Goal: Task Accomplishment & Management: Use online tool/utility

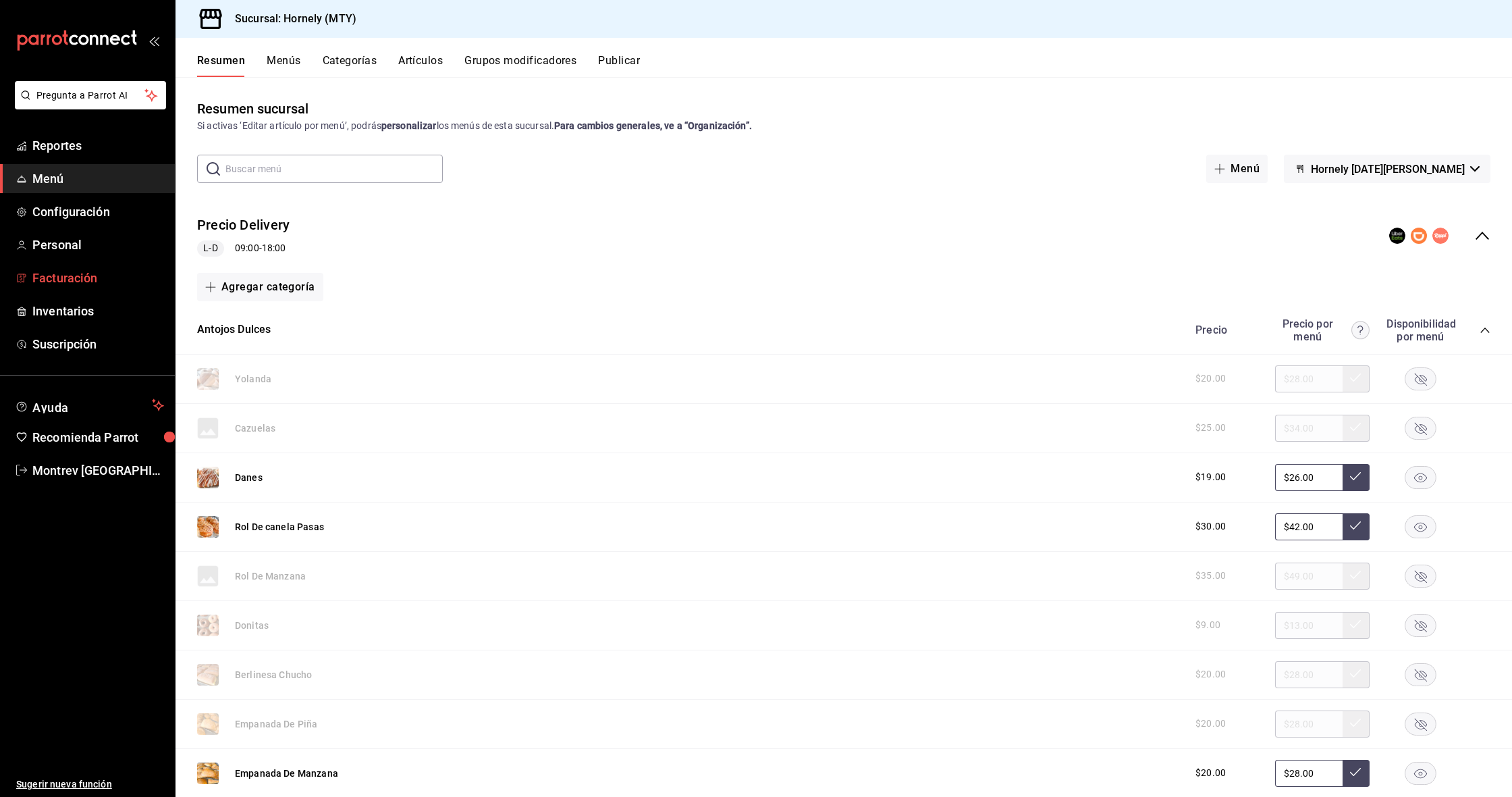
click at [64, 283] on span "Facturación" at bounding box center [98, 277] width 131 height 18
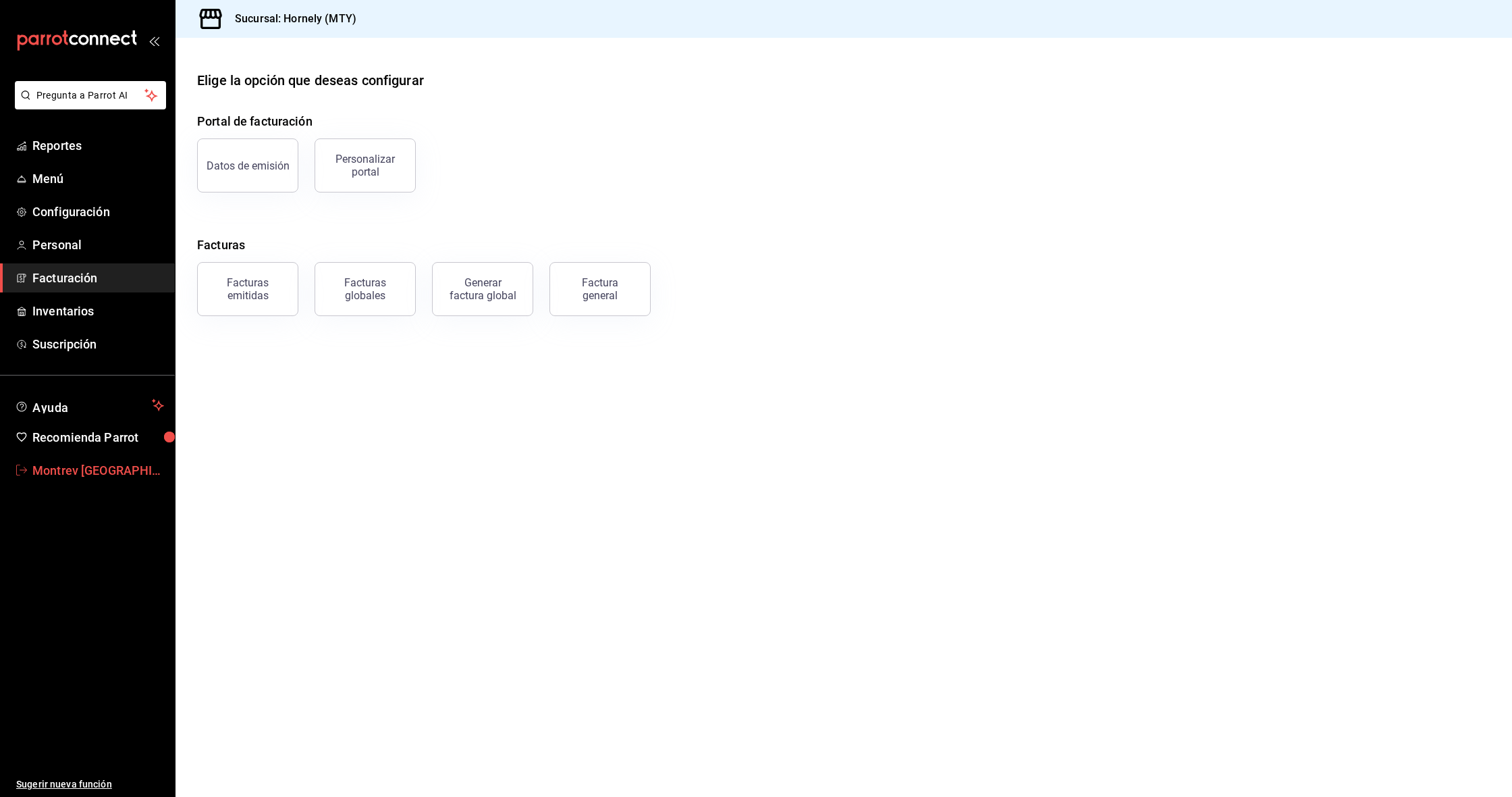
click at [64, 472] on span "Montrev México" at bounding box center [98, 470] width 131 height 18
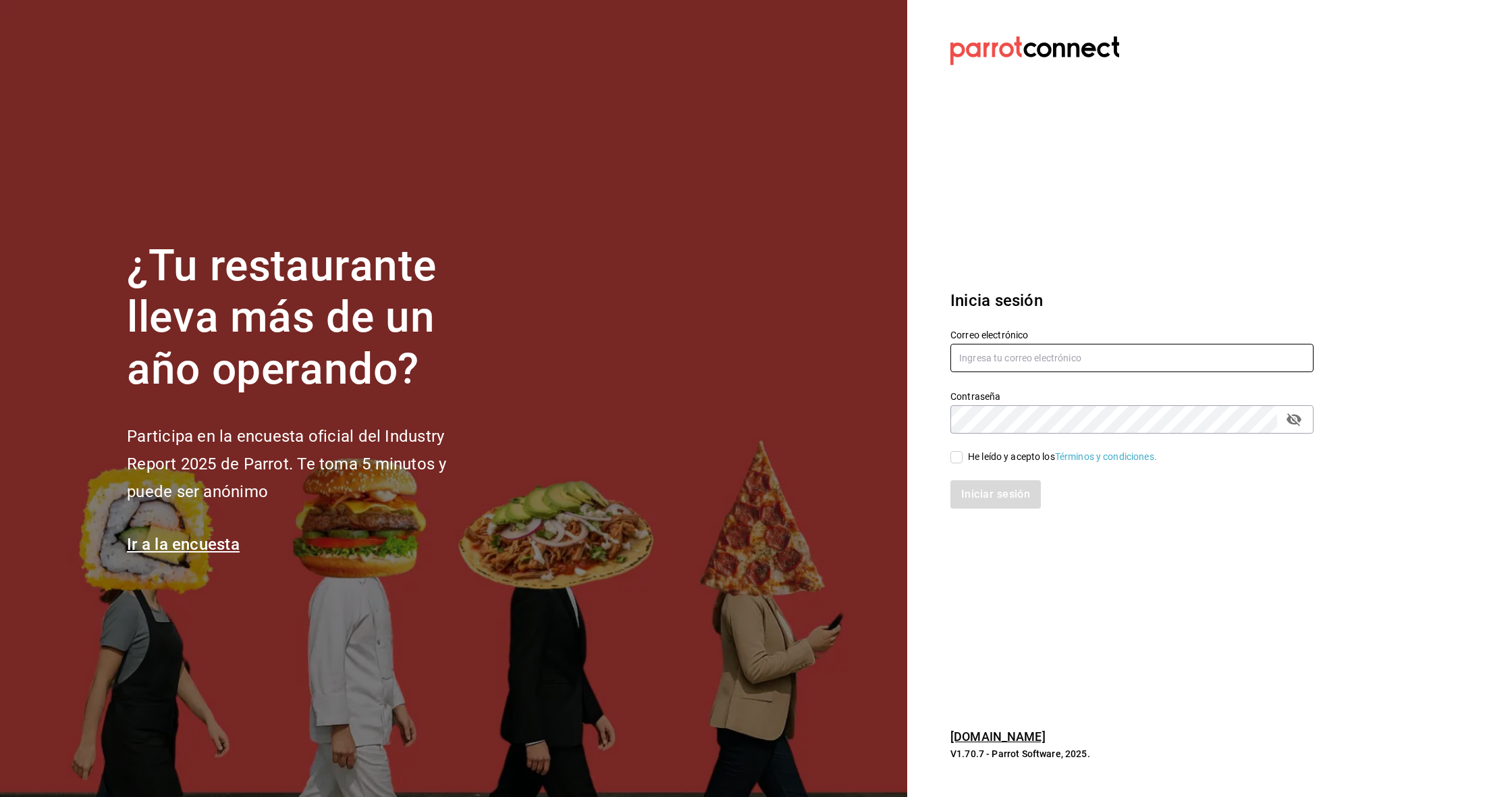
type input "Rmsfs.com@gmail.com"
click at [1002, 460] on div "He leído y acepto los Términos y condiciones." at bounding box center [1062, 457] width 189 height 15
click at [962, 460] on input "He leído y acepto los Términos y condiciones." at bounding box center [956, 457] width 12 height 12
checkbox input "true"
click at [995, 496] on button "Iniciar sesión" at bounding box center [996, 494] width 92 height 28
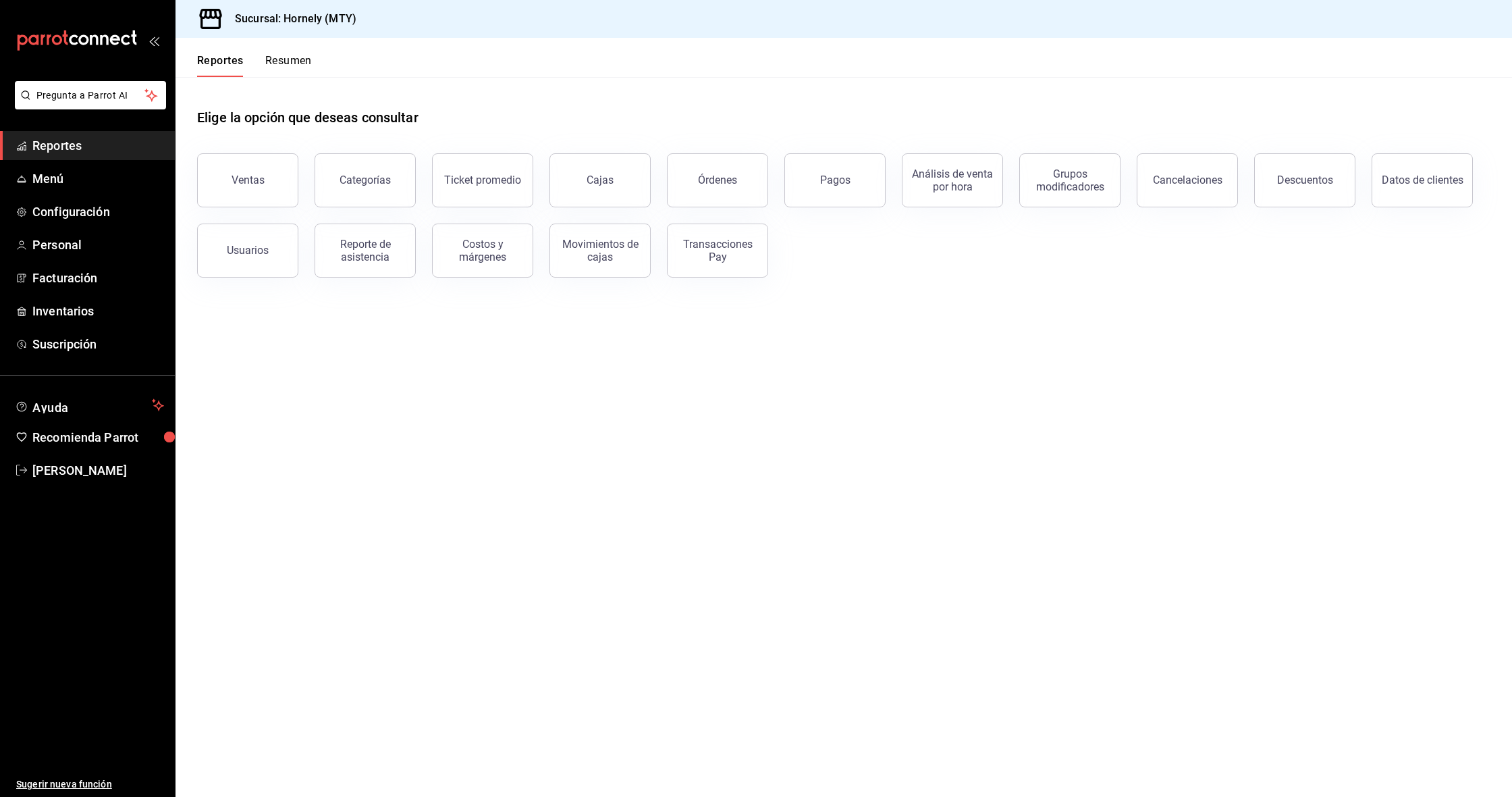
click at [537, 390] on main "Elige la opción que deseas consultar Ventas Categorías Ticket promedio Cajas Ór…" at bounding box center [843, 437] width 1337 height 720
click at [81, 283] on span "Facturación" at bounding box center [98, 277] width 131 height 18
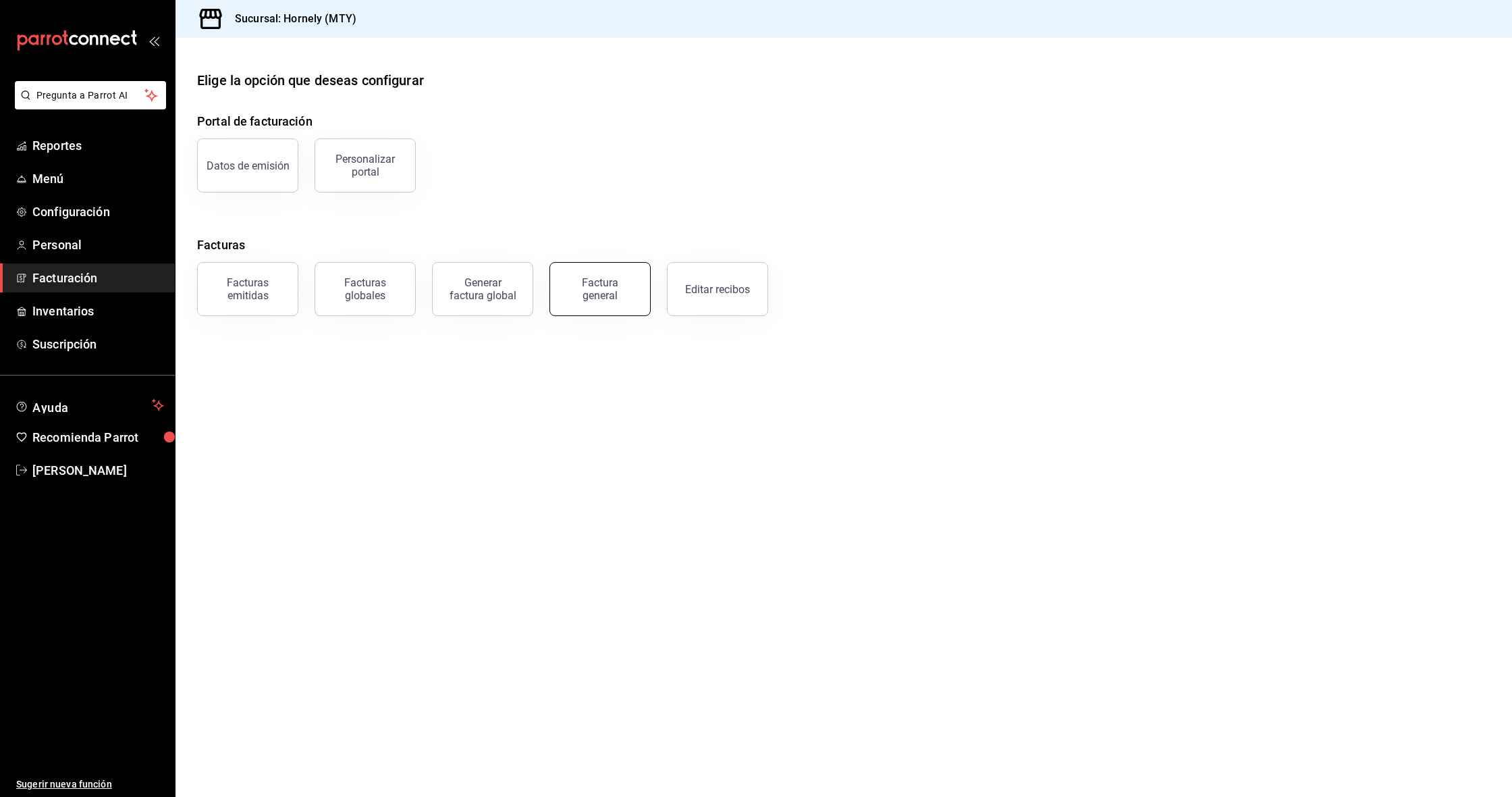
click at [627, 298] on div "Factura general" at bounding box center [600, 289] width 68 height 26
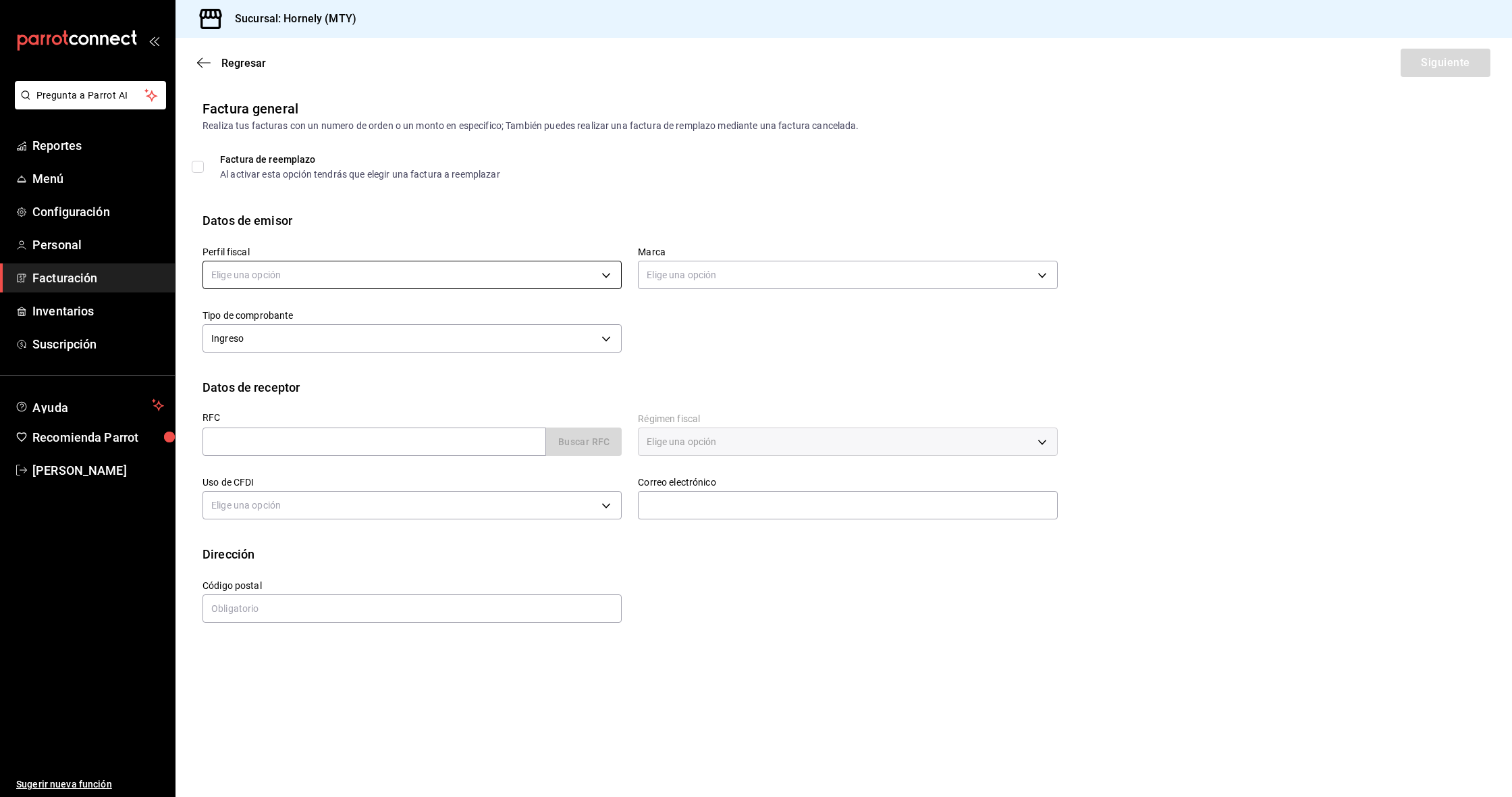
click at [558, 281] on body "Pregunta a Parrot AI Reportes Menú Configuración Personal Facturación Inventari…" at bounding box center [756, 398] width 1512 height 797
drag, startPoint x: 425, startPoint y: 345, endPoint x: 574, endPoint y: 308, distance: 153.5
click at [425, 345] on li "HORNELY PAN Y PASTELES" at bounding box center [412, 343] width 418 height 25
type input "b2cd780a-b572-4f60-9a57-482b6a6c9eaf"
type input "f940d65f-f315-40ad-96cd-36aca2dc56c6"
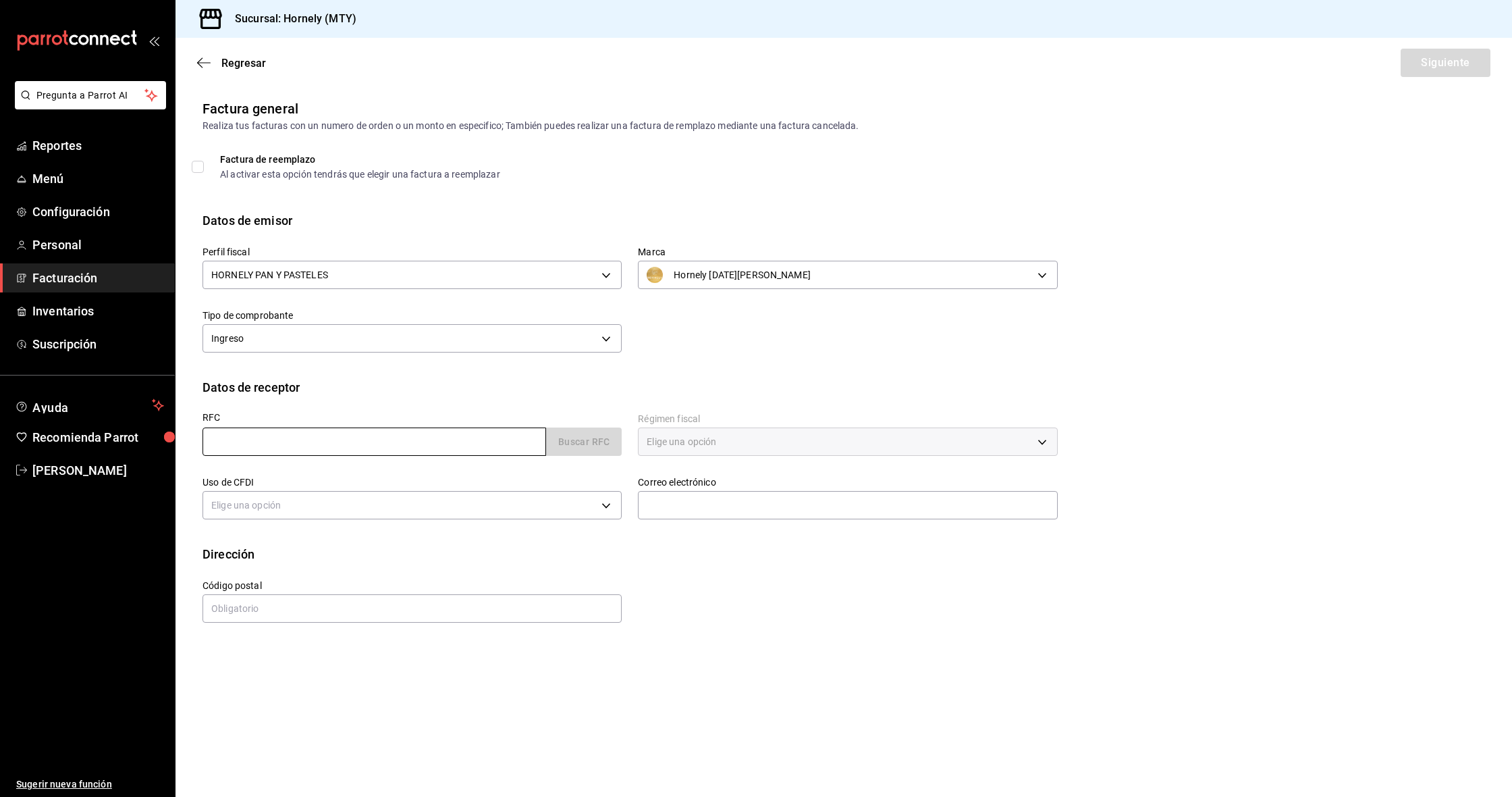
click at [373, 449] on input "text" at bounding box center [374, 441] width 343 height 28
click at [311, 447] on input "text" at bounding box center [374, 441] width 343 height 28
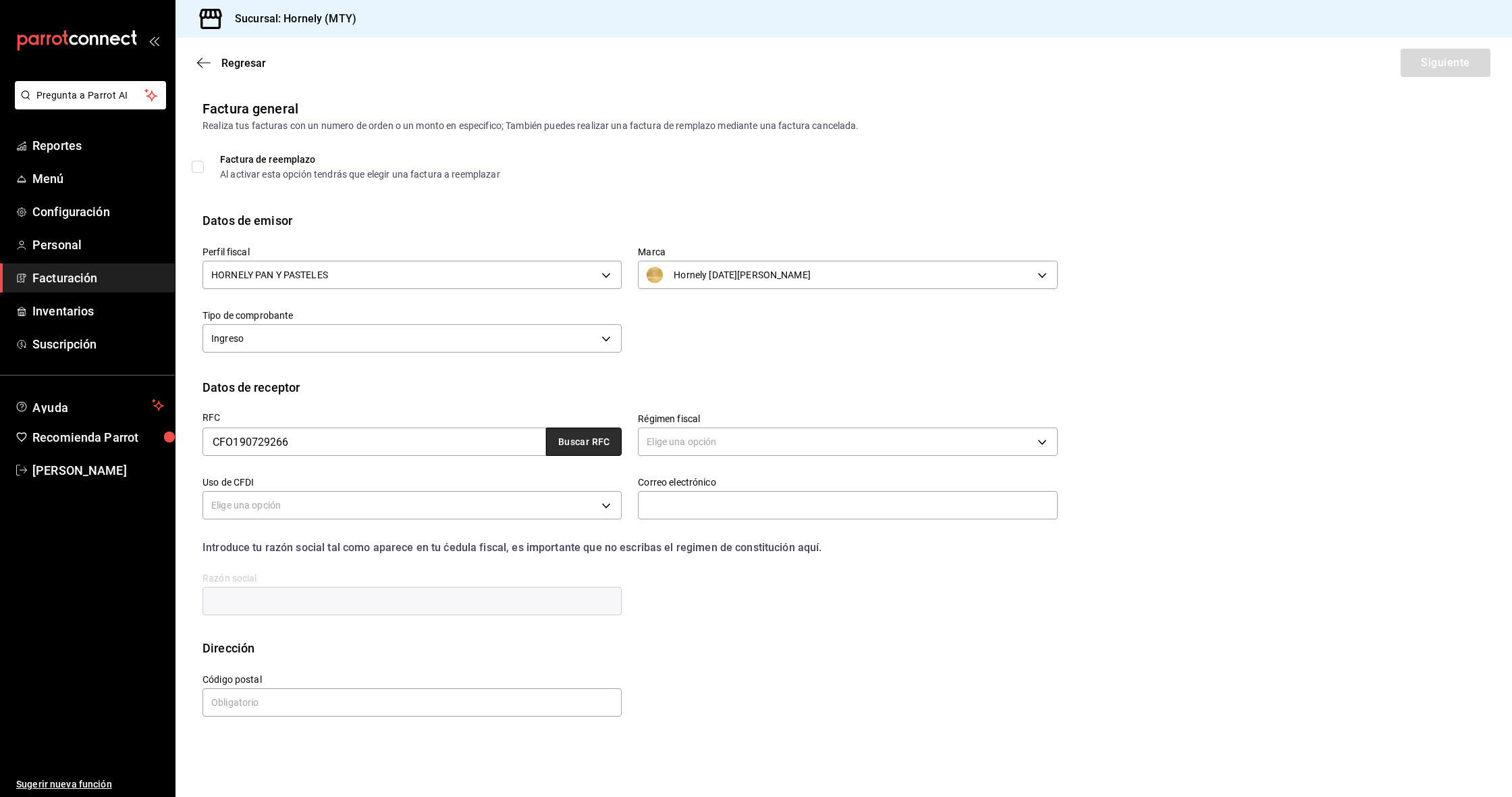
click at [580, 447] on button "Buscar RFC" at bounding box center [584, 441] width 76 height 28
click at [582, 446] on button "Buscar RFC" at bounding box center [584, 441] width 76 height 28
click at [384, 436] on input "CFO190729266" at bounding box center [374, 441] width 343 height 28
click at [741, 349] on div "Perfil fiscal HORNELY PAN Y PASTELES b2cd780a-b572-4f60-9a57-482b6a6c9eaf Marca…" at bounding box center [622, 293] width 871 height 127
click at [324, 433] on input "CFO190729266" at bounding box center [374, 441] width 343 height 28
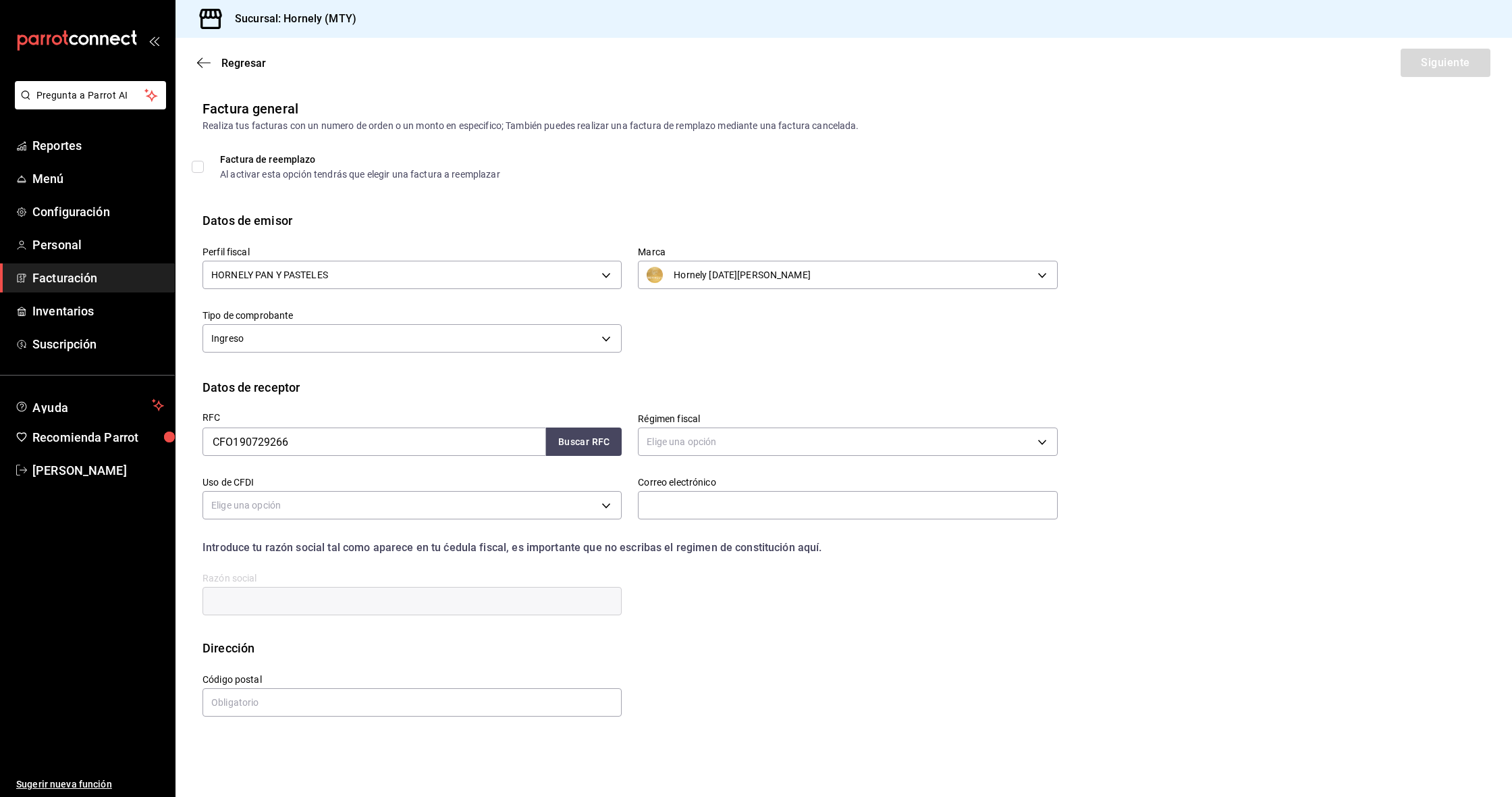
click at [801, 336] on div "Perfil fiscal HORNELY PAN Y PASTELES b2cd780a-b572-4f60-9a57-482b6a6c9eaf Marca…" at bounding box center [622, 293] width 871 height 127
click at [232, 444] on input "CFO190729266" at bounding box center [374, 441] width 343 height 28
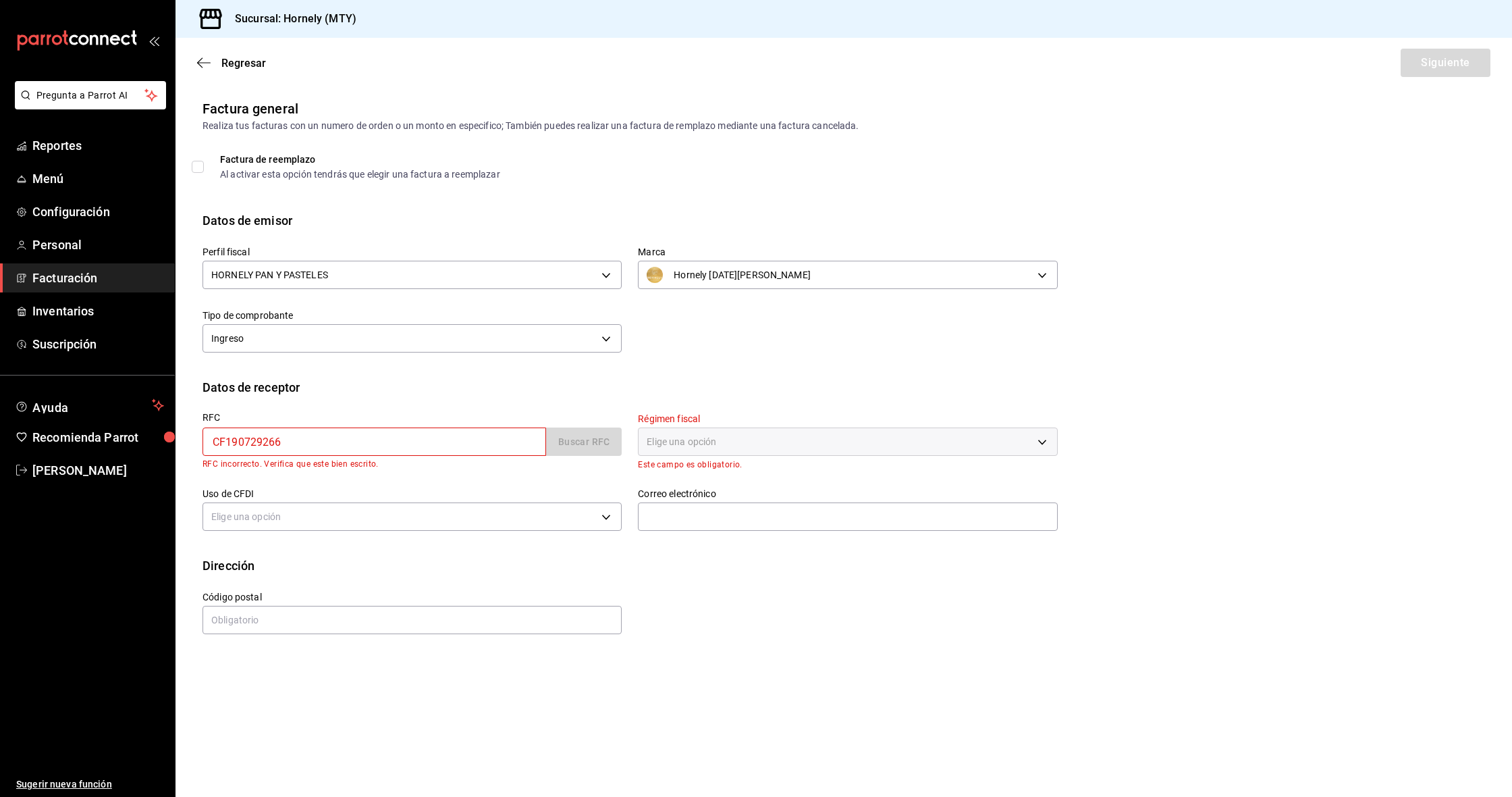
type input "CFP190729266"
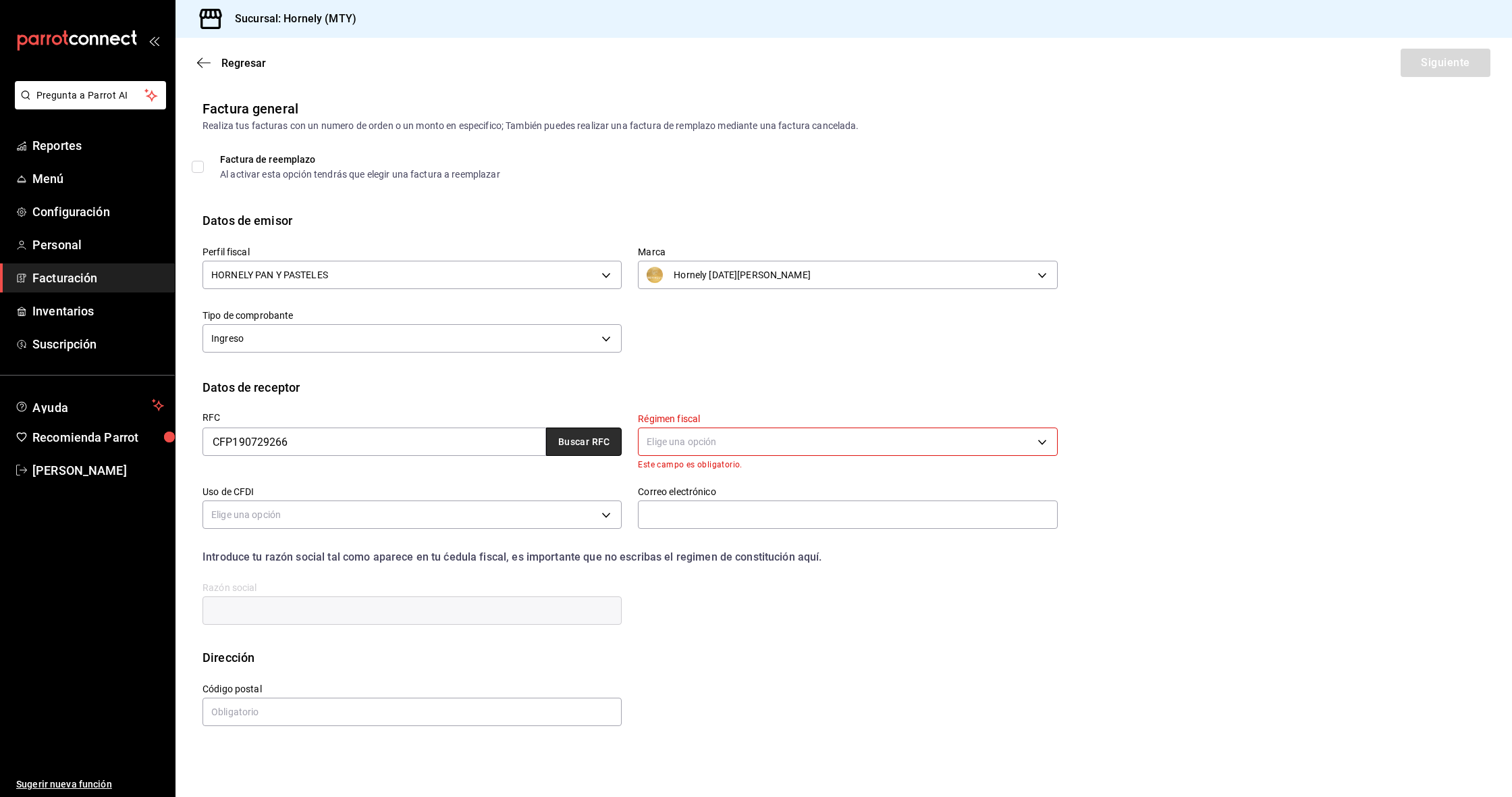
click at [589, 436] on button "Buscar RFC" at bounding box center [584, 441] width 76 height 28
type input "601"
type input "G01"
type input "[EMAIL_ADDRESS][DOMAIN_NAME]"
type input "64740"
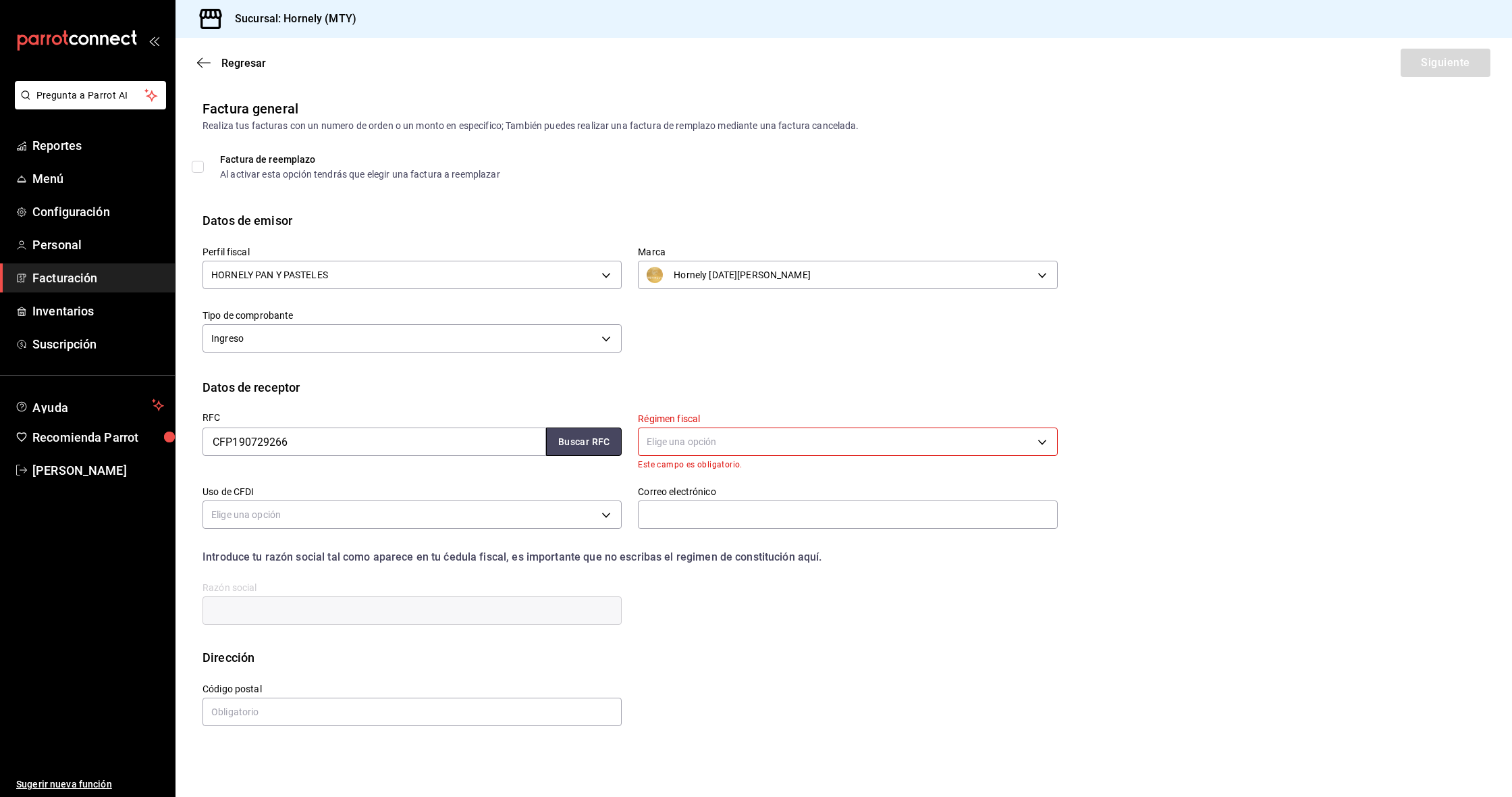
type input "COMERCIALIZADORA FORMOSA PRIME"
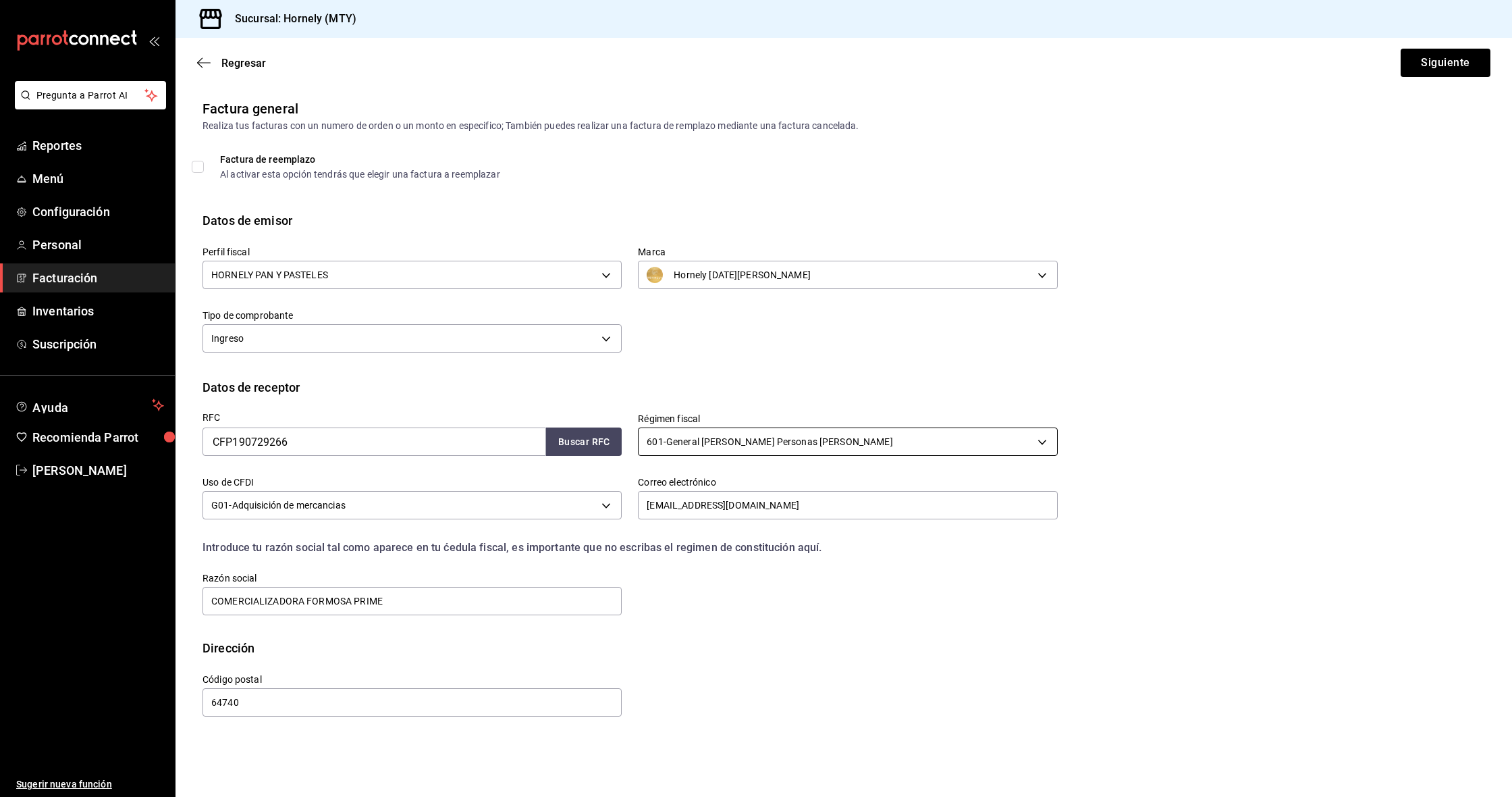
click at [824, 432] on body "Pregunta a Parrot AI Reportes Menú Configuración Personal Facturación Inventari…" at bounding box center [756, 398] width 1512 height 797
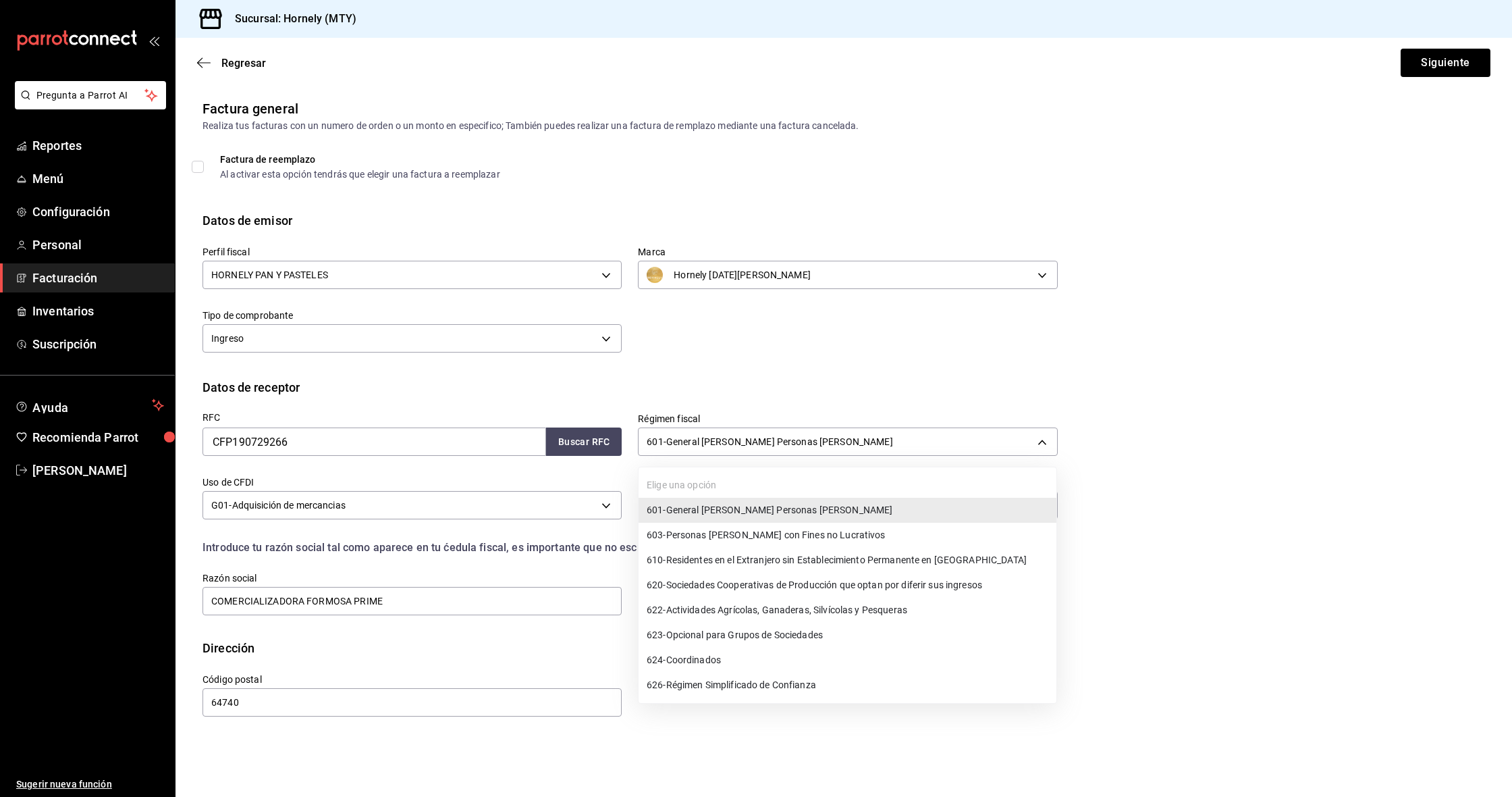
click at [860, 339] on div at bounding box center [756, 398] width 1512 height 797
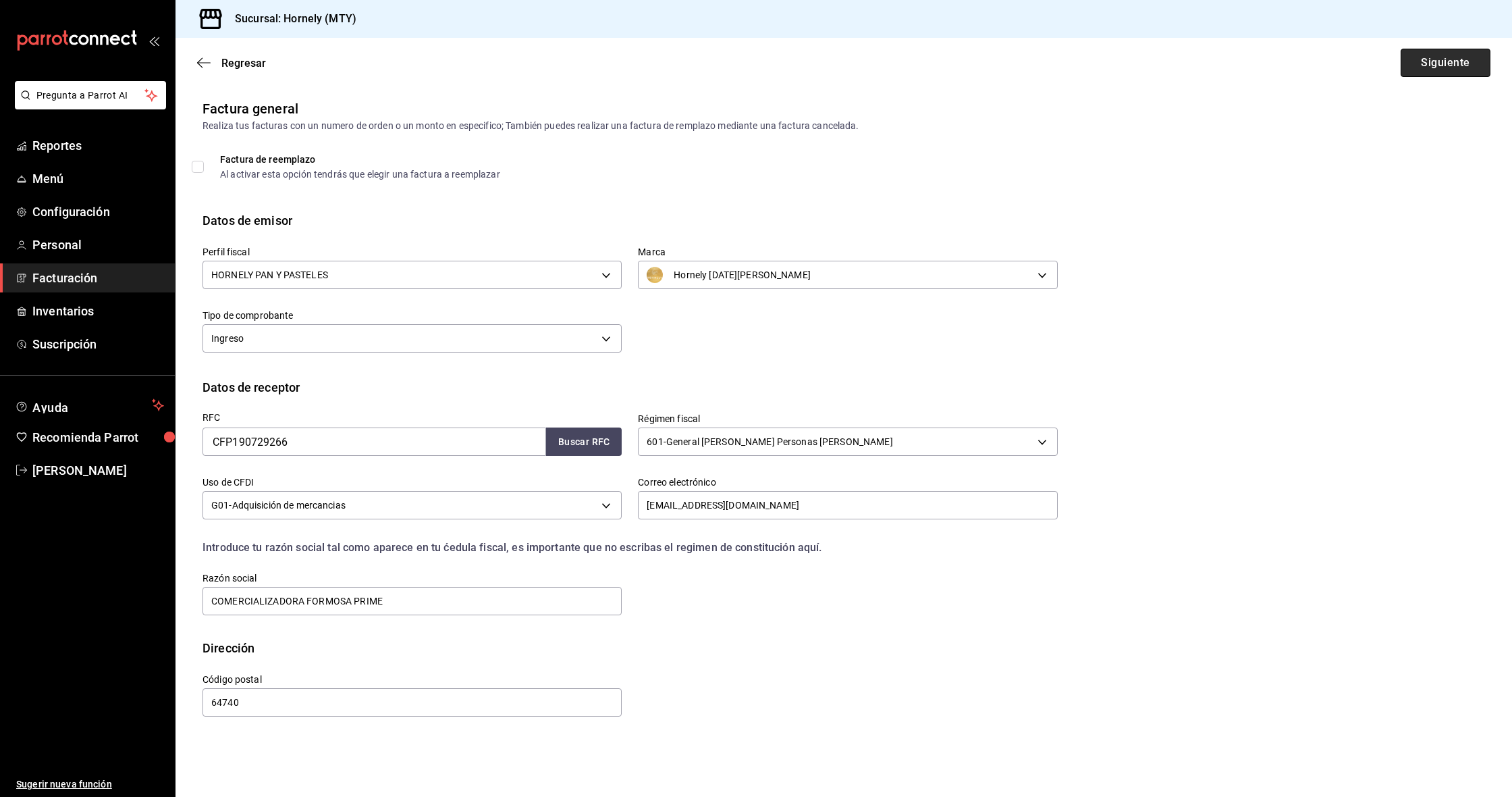
click at [1479, 53] on button "Siguiente" at bounding box center [1445, 63] width 90 height 28
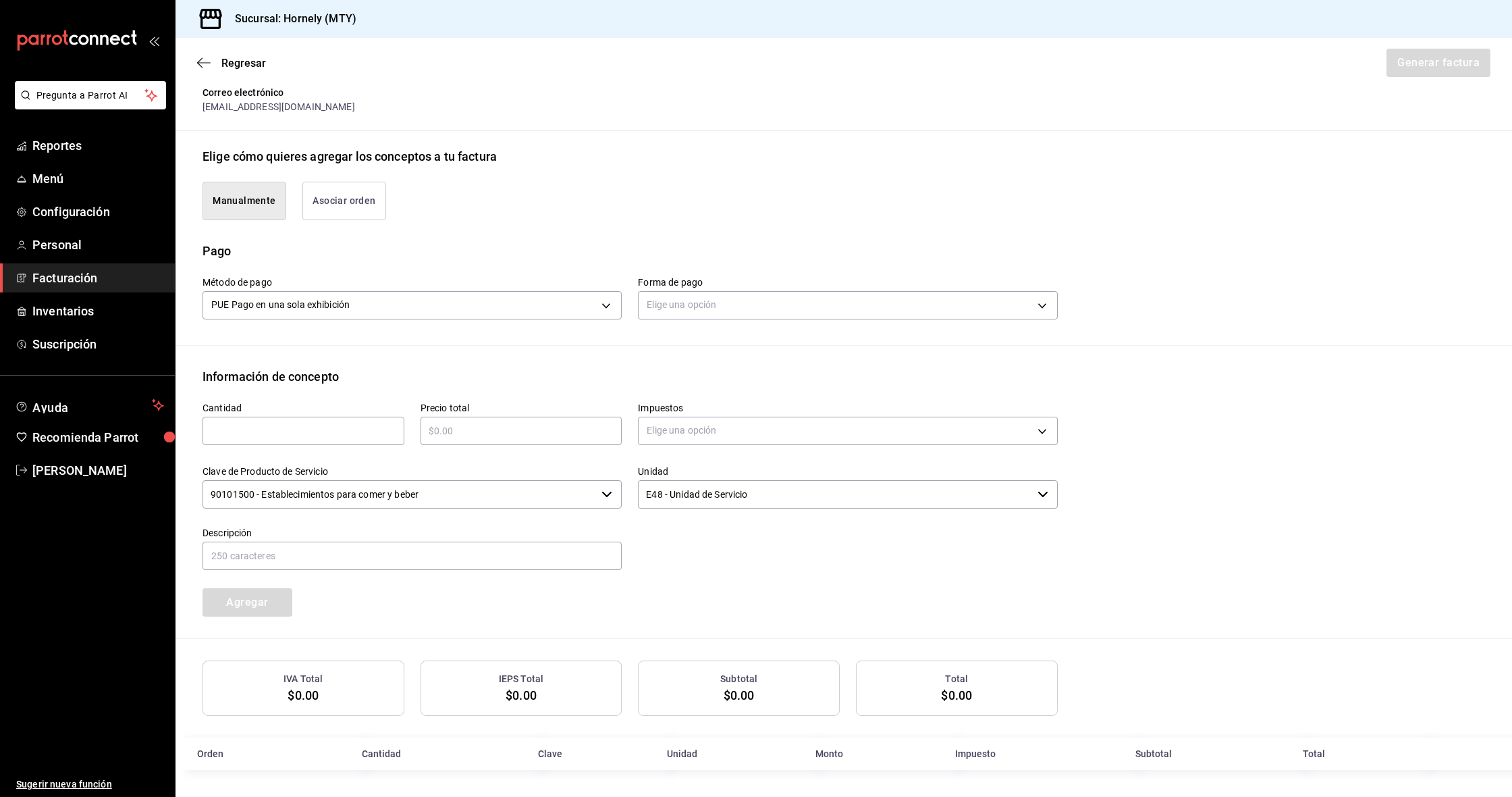
scroll to position [260, 0]
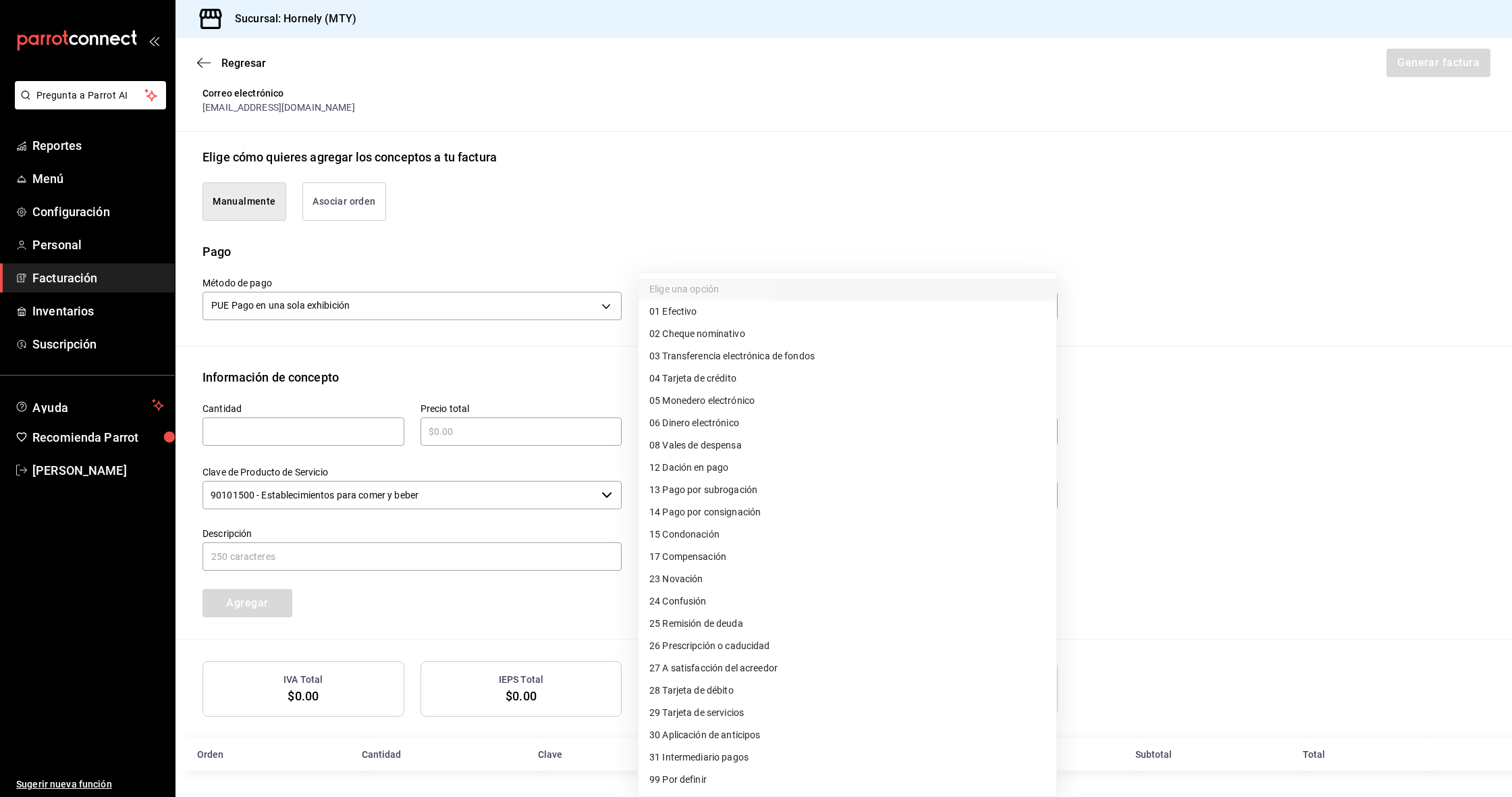
drag, startPoint x: 720, startPoint y: 314, endPoint x: 702, endPoint y: 330, distance: 24.1
click at [720, 314] on body "Pregunta a Parrot AI Reportes Menú Configuración Personal Facturación Inventari…" at bounding box center [756, 398] width 1512 height 797
drag, startPoint x: 703, startPoint y: 352, endPoint x: 744, endPoint y: 194, distance: 163.2
click at [705, 351] on span "03 Transferencia electrónica de fondos" at bounding box center [732, 356] width 166 height 15
type input "03"
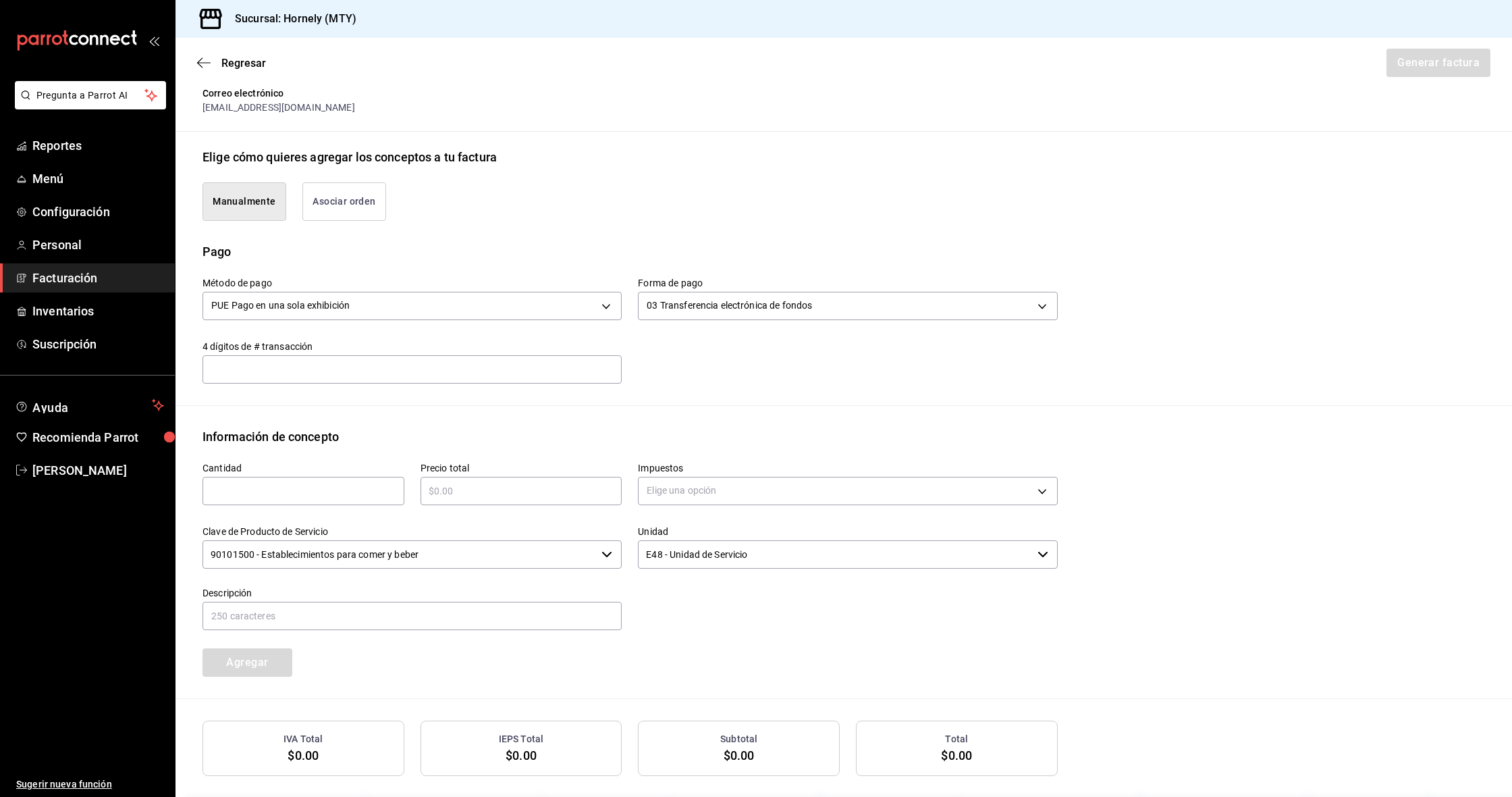
click at [736, 150] on div "Elige cómo quieres agregar los conceptos a tu factura" at bounding box center [844, 156] width 1283 height 18
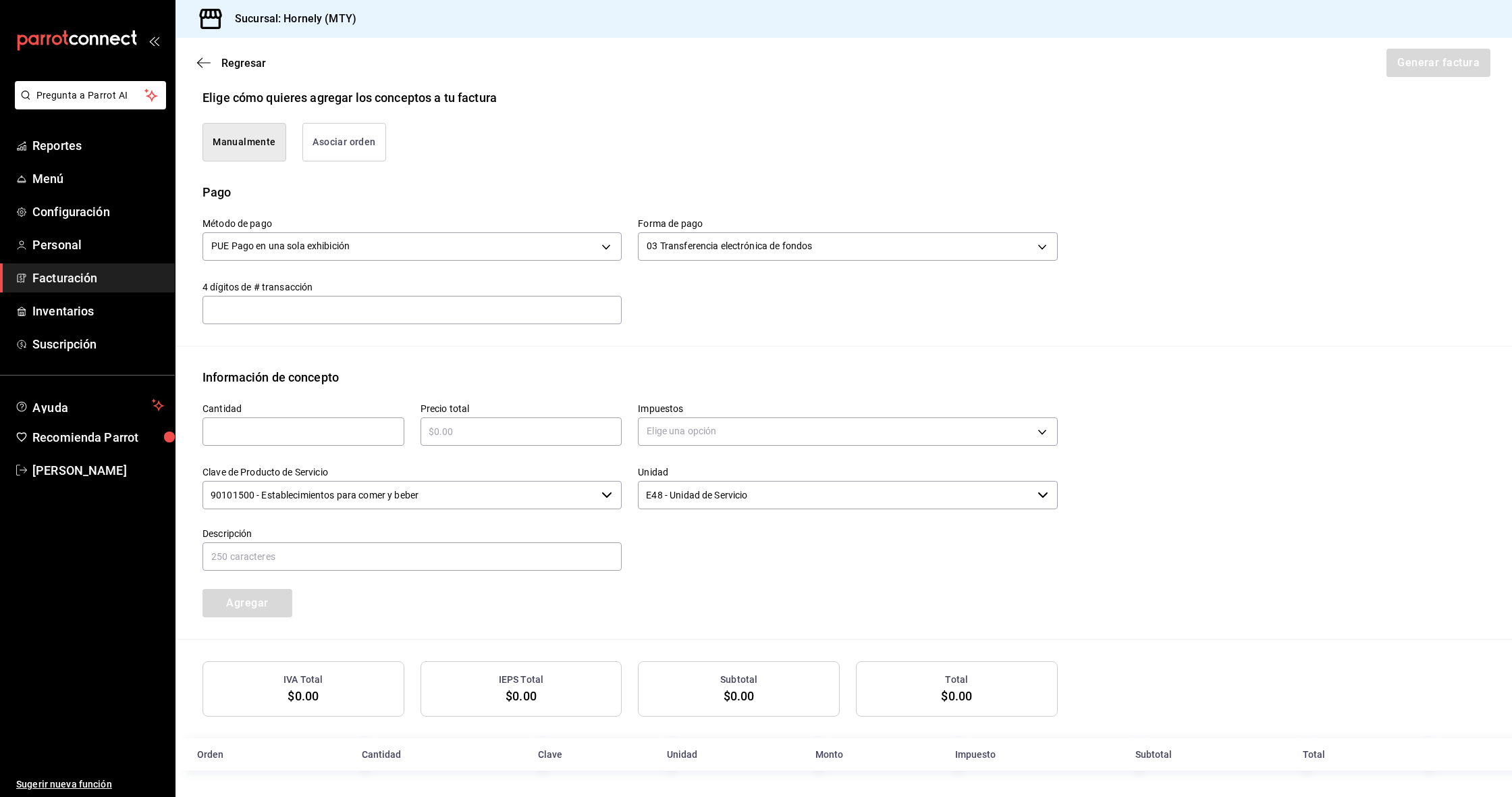
scroll to position [0, 0]
click at [334, 431] on input "text" at bounding box center [303, 431] width 202 height 16
type input "24300"
click at [482, 433] on input "text" at bounding box center [521, 431] width 202 height 16
type input "$157950"
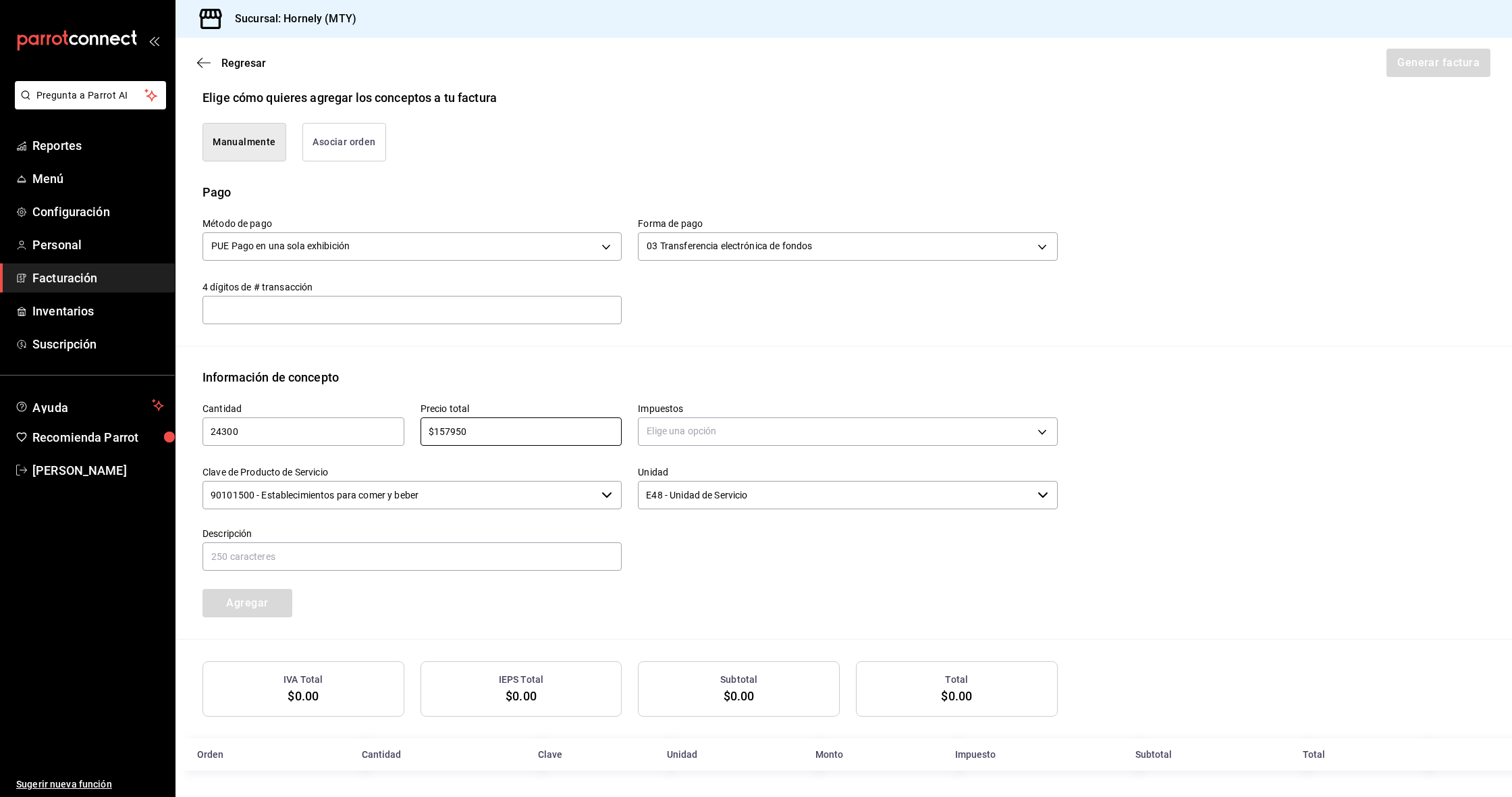
click at [535, 362] on div "Emisor Perfil fiscal HORNELY PAN Y PASTELES Tipo de comprobante Ingreso Recepto…" at bounding box center [843, 275] width 1337 height 991
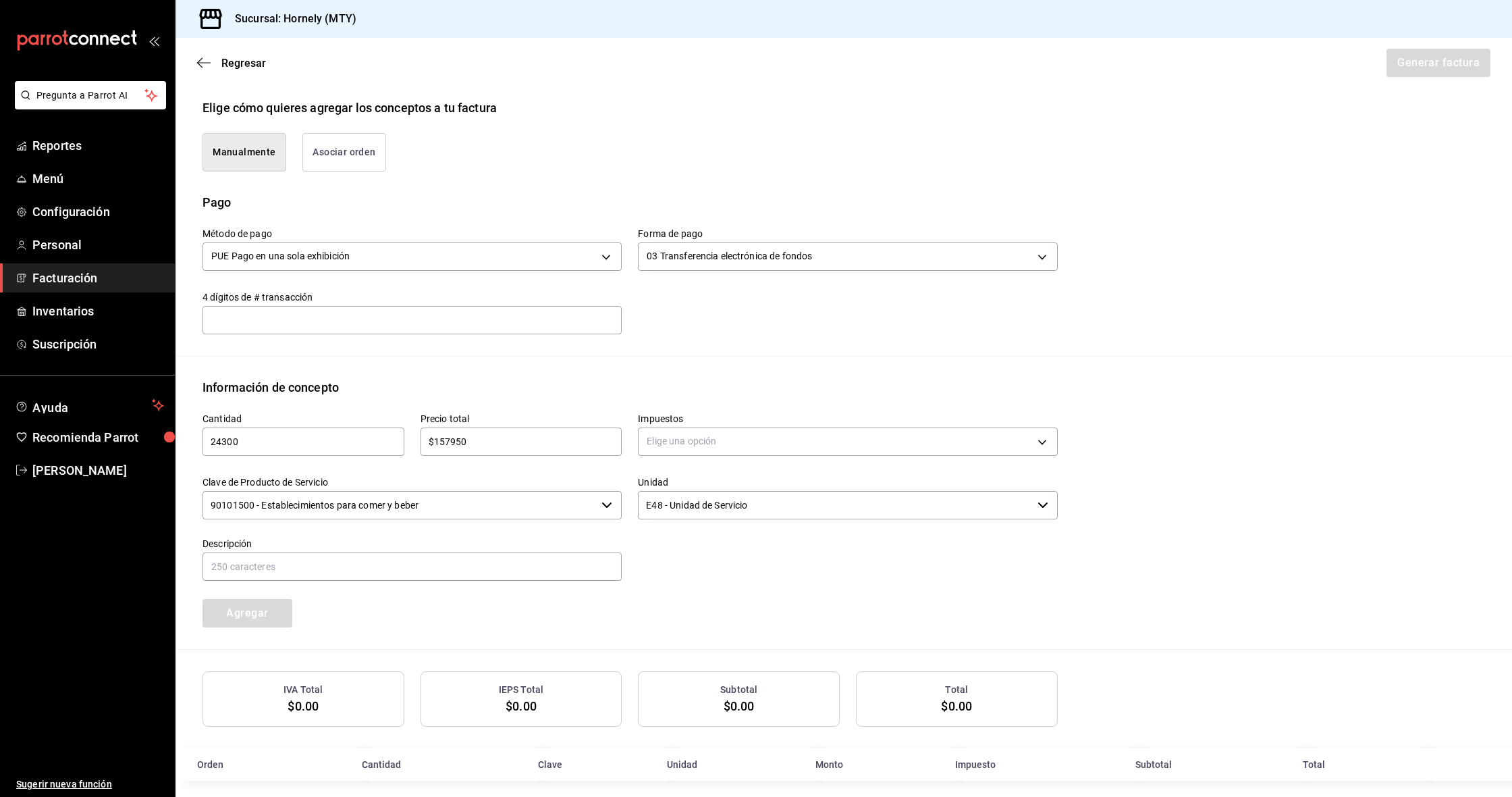
scroll to position [307, 0]
click at [434, 446] on input "$157950" at bounding box center [521, 443] width 202 height 16
drag, startPoint x: 756, startPoint y: 337, endPoint x: 748, endPoint y: 386, distance: 49.6
click at [756, 337] on div "Método de pago PUE Pago en una sola exhibición PUE Forma de pago 03 Transferenc…" at bounding box center [844, 285] width 1283 height 144
click at [734, 431] on body "Pregunta a Parrot AI Reportes Menú Configuración Personal Facturación Inventari…" at bounding box center [756, 398] width 1512 height 797
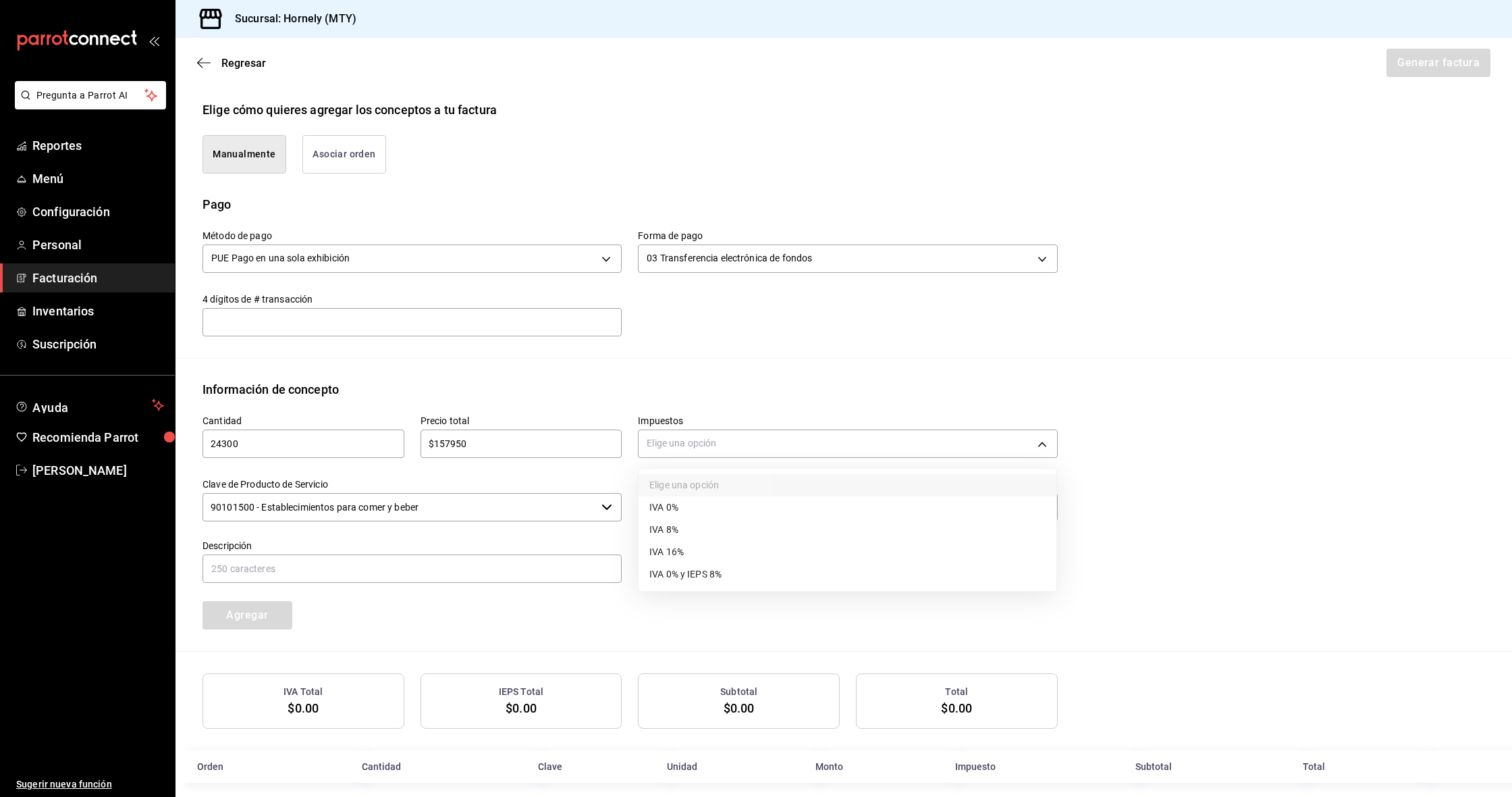
click at [716, 504] on li "IVA 0%" at bounding box center [847, 508] width 418 height 22
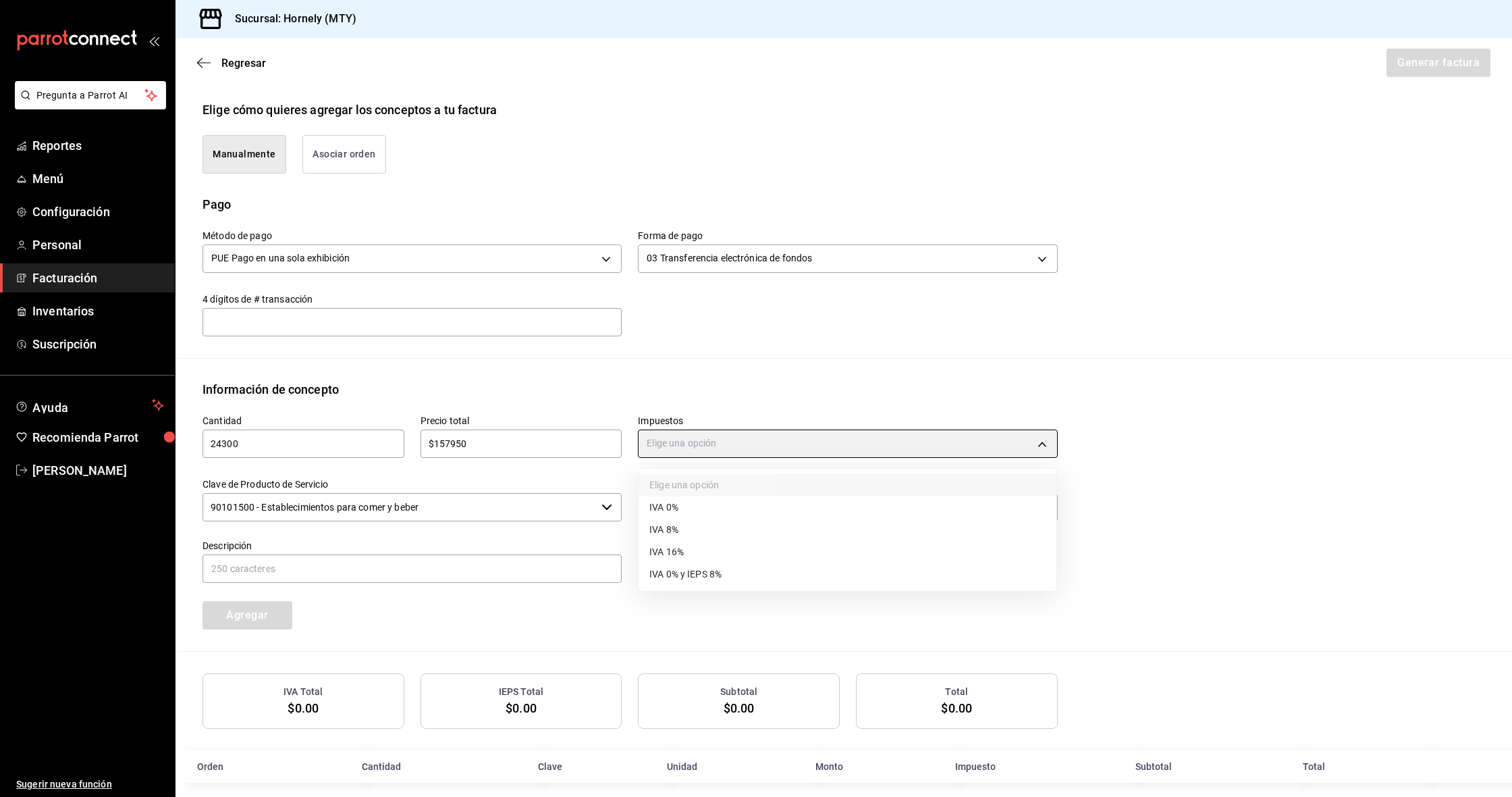
type input "IVA_0"
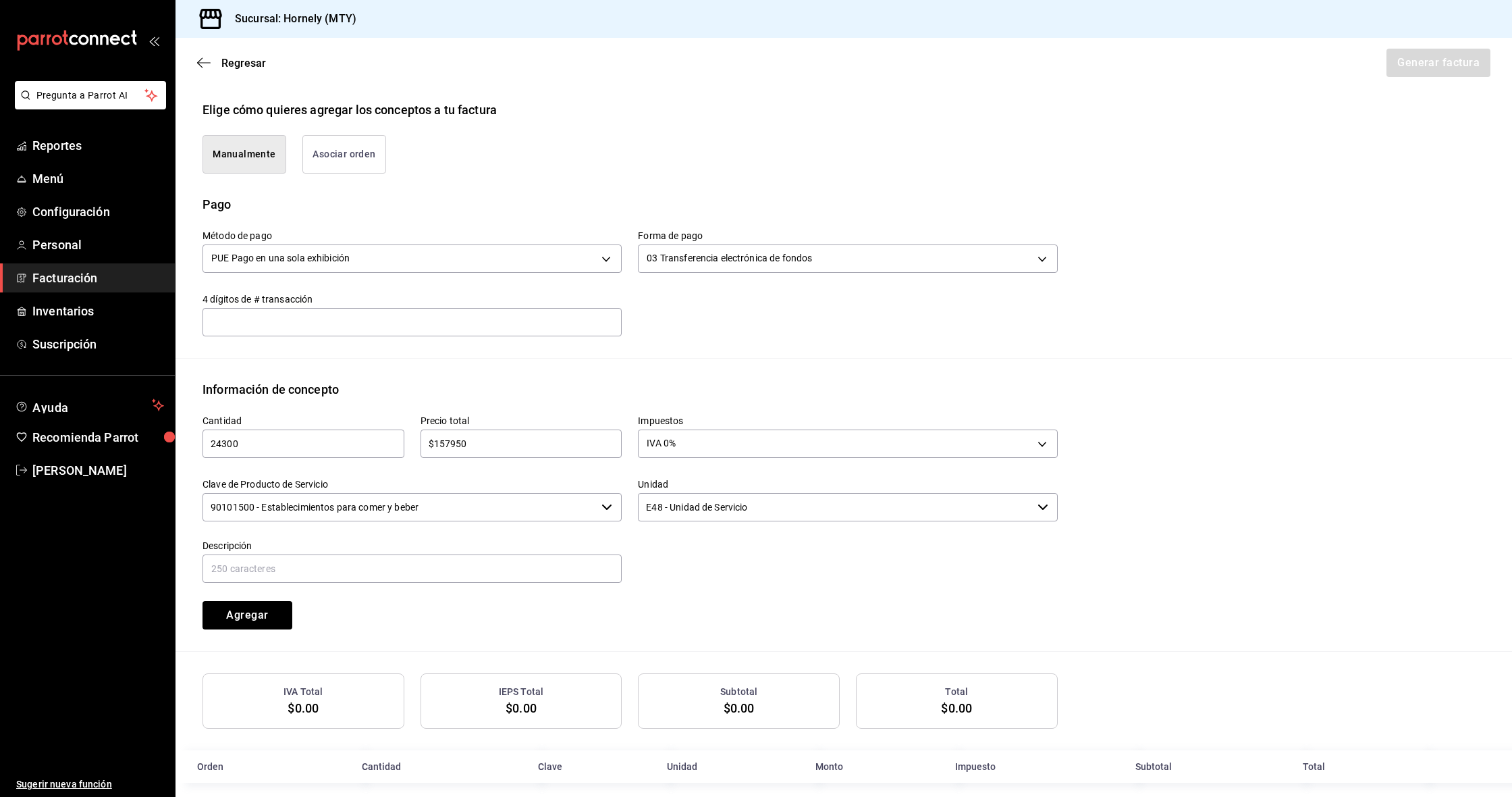
click at [560, 511] on input "90101500 - Establecimientos para comer y beber" at bounding box center [399, 507] width 393 height 28
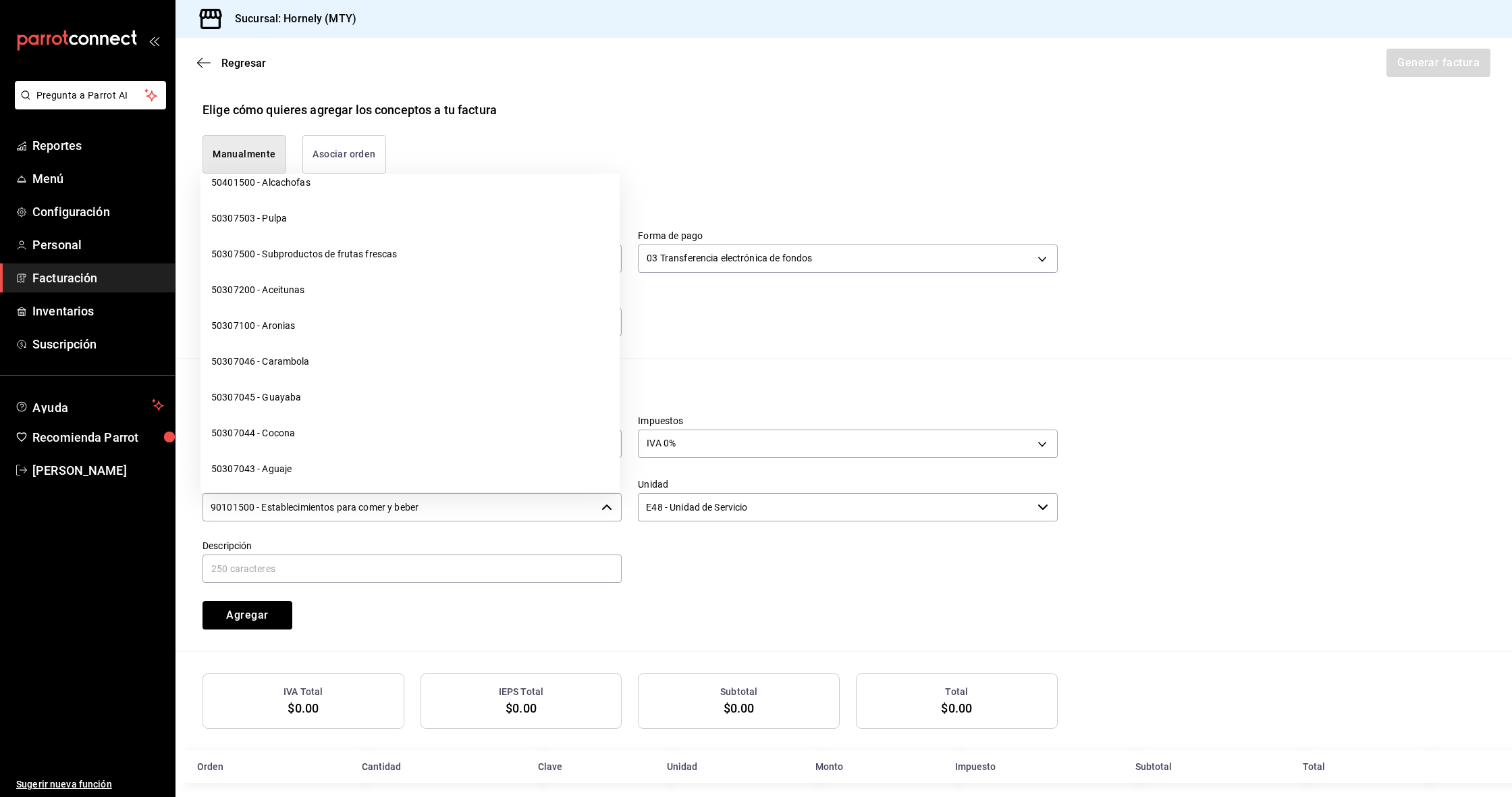
scroll to position [7238, 0]
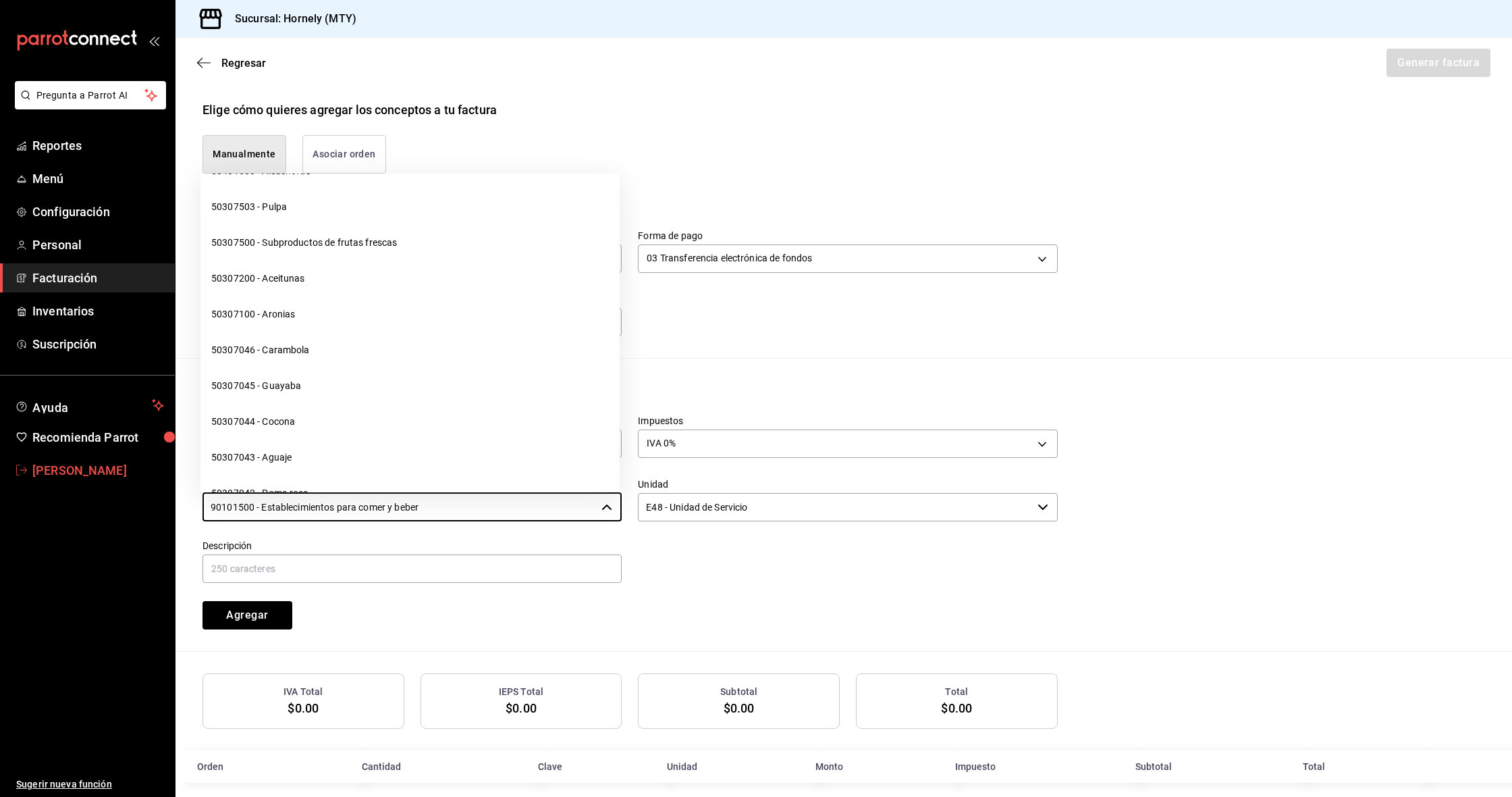
drag, startPoint x: 463, startPoint y: 506, endPoint x: 83, endPoint y: 482, distance: 380.8
click at [86, 482] on div "Pregunta a Parrot AI Reportes Menú Configuración Personal Facturación Inventari…" at bounding box center [756, 398] width 1512 height 797
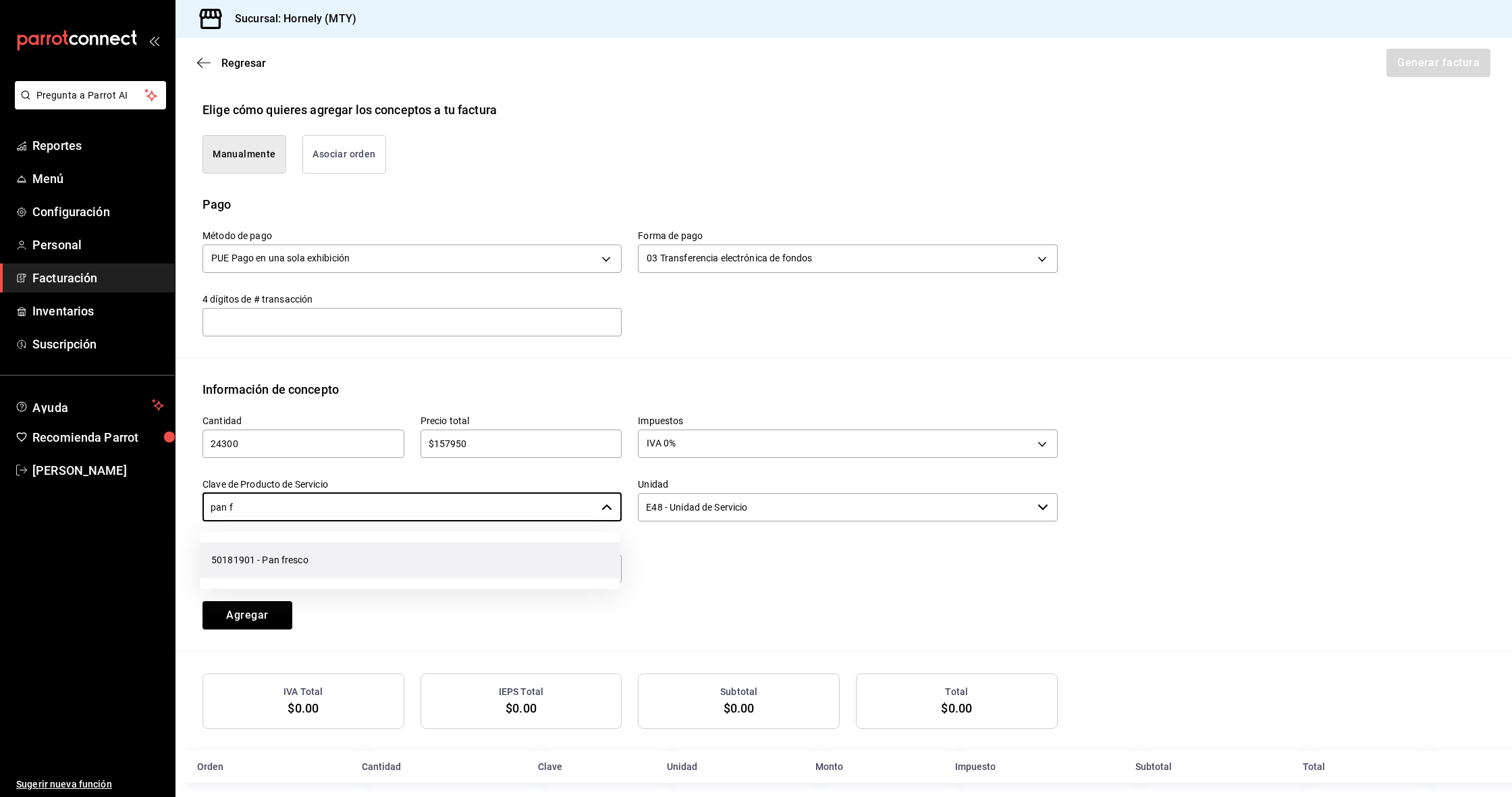
click at [361, 560] on li "50181901 - Pan fresco" at bounding box center [410, 560] width 419 height 36
type input "50181901 - Pan fresco"
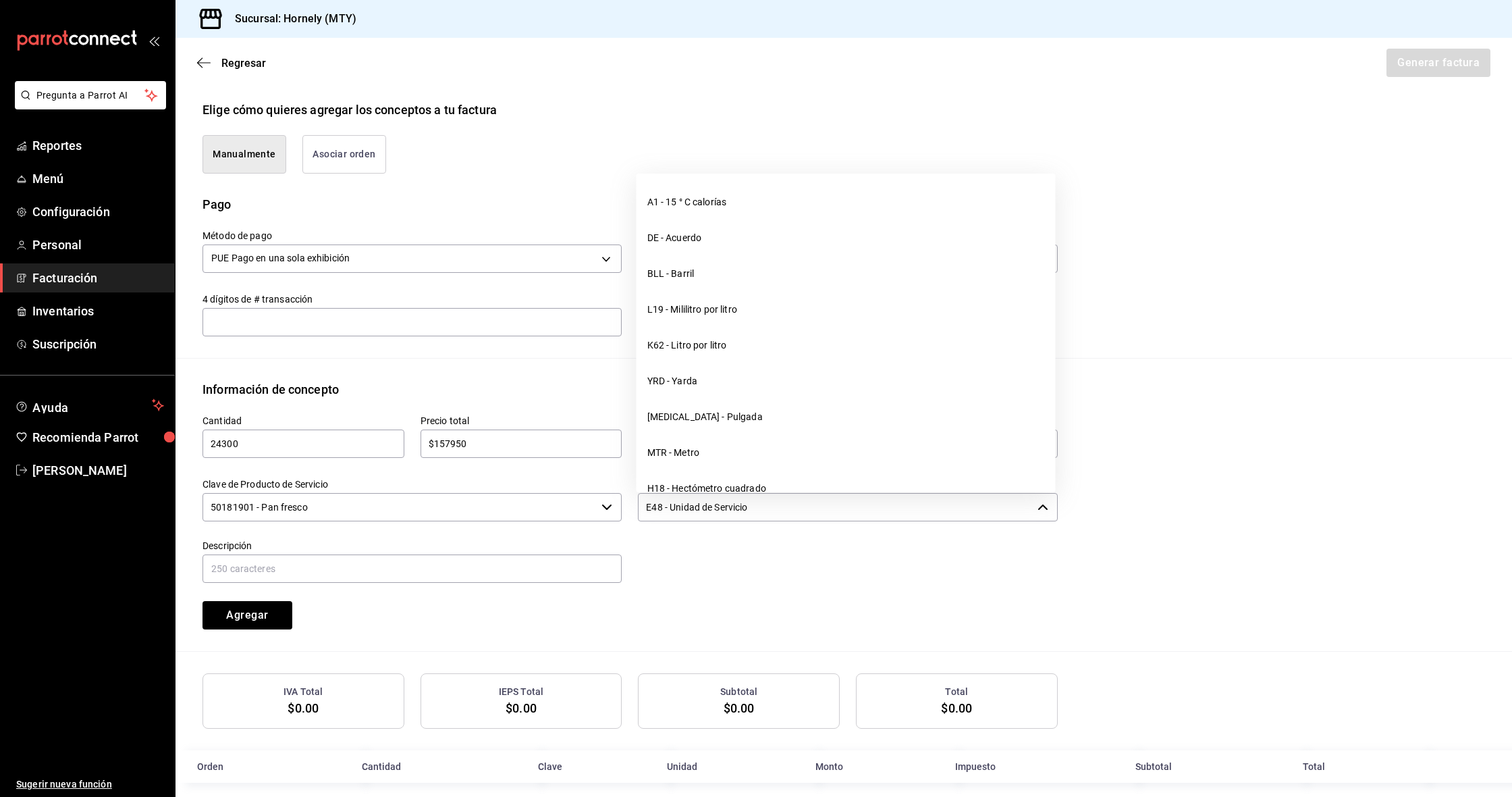
click at [725, 510] on input "E48 - Unidad de Servicio" at bounding box center [835, 507] width 393 height 28
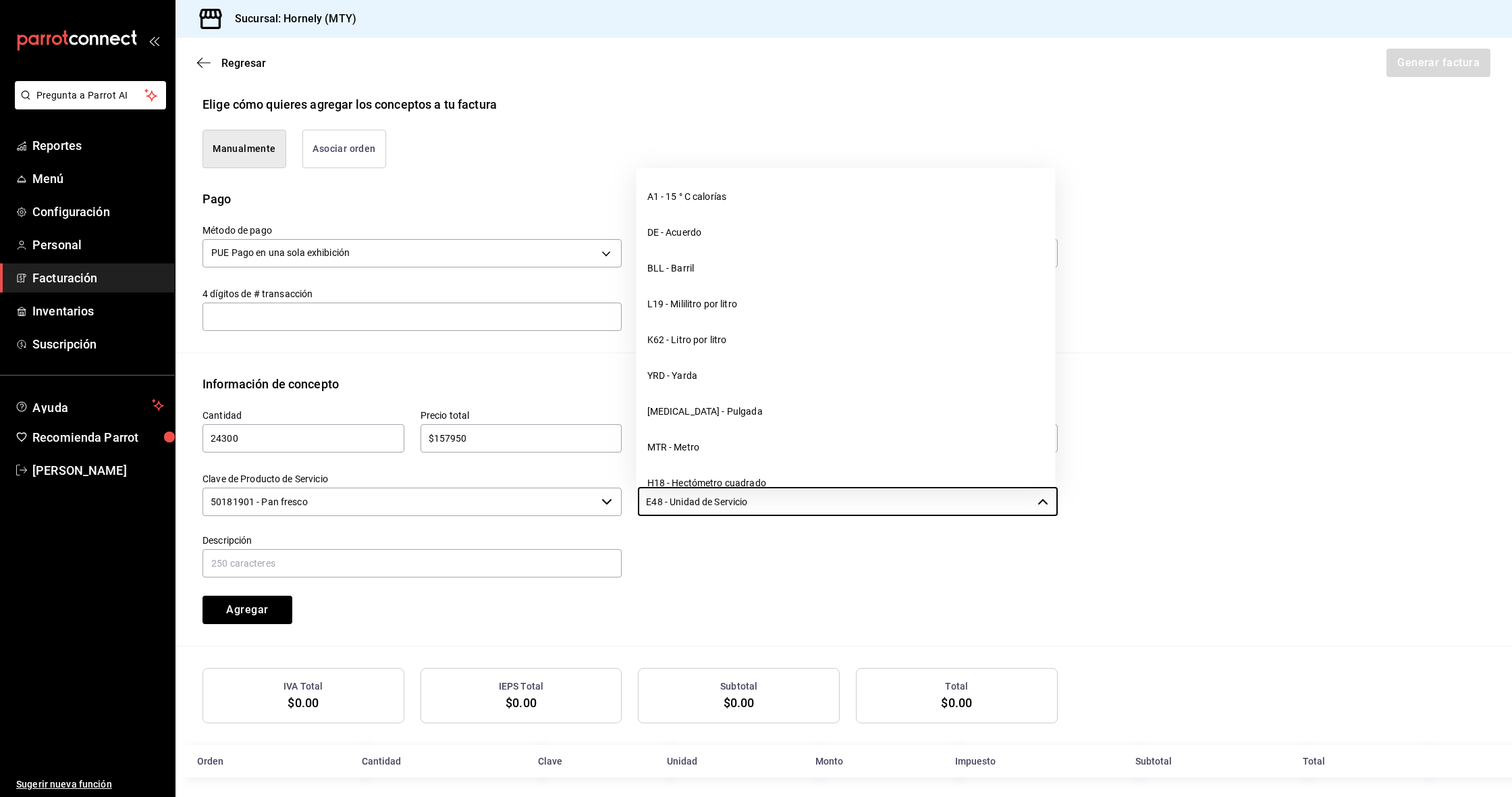
scroll to position [313, 0]
drag, startPoint x: 771, startPoint y: 501, endPoint x: 546, endPoint y: 496, distance: 225.1
click at [546, 496] on div "Cantidad 24300 ​ Precio total $157950 ​ Impuestos IVA 0% IVA_0 Clave de Product…" at bounding box center [622, 508] width 871 height 231
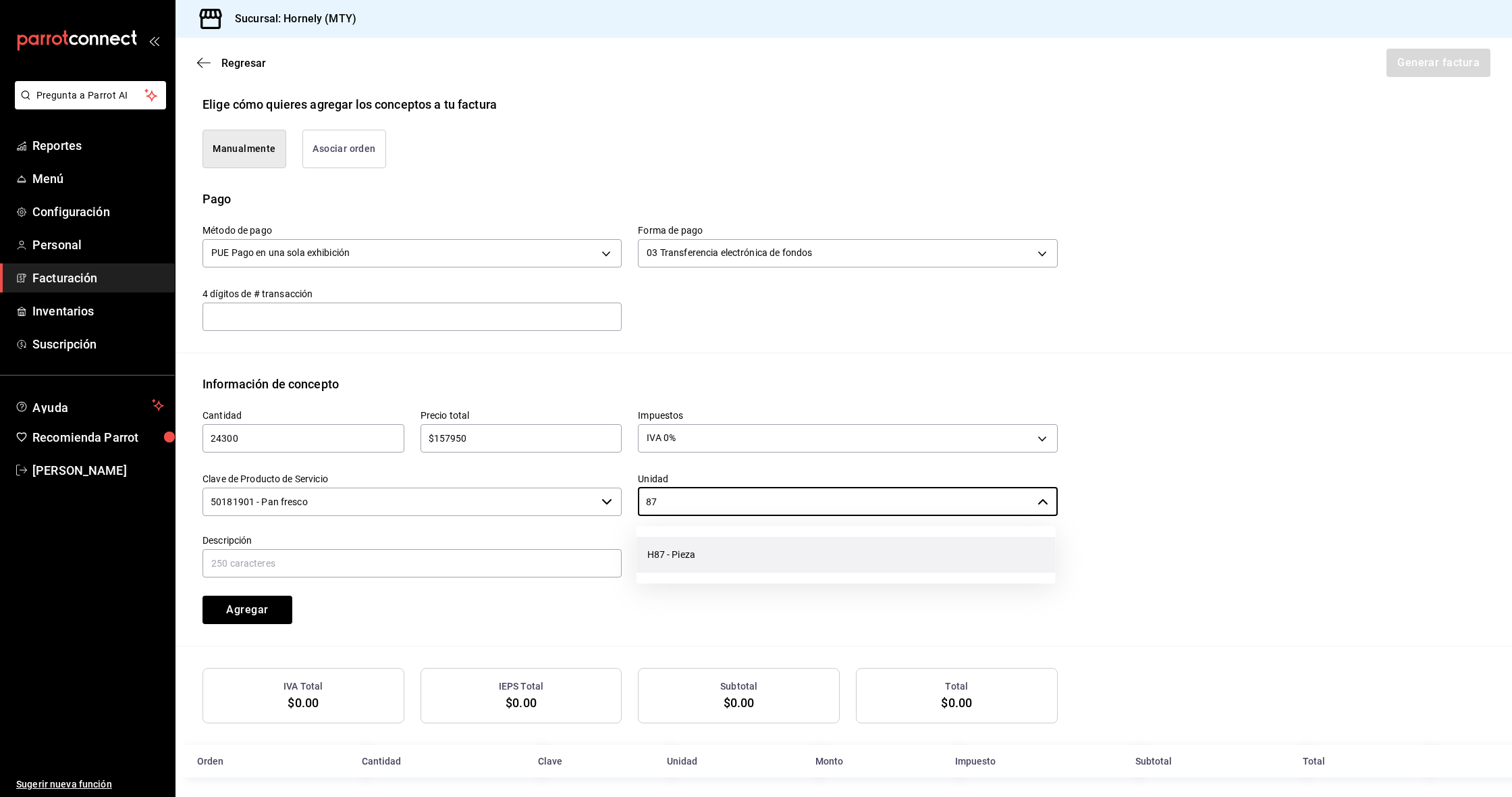
click at [721, 554] on li "H87 - Pieza" at bounding box center [846, 555] width 419 height 36
type input "H87 - Pieza"
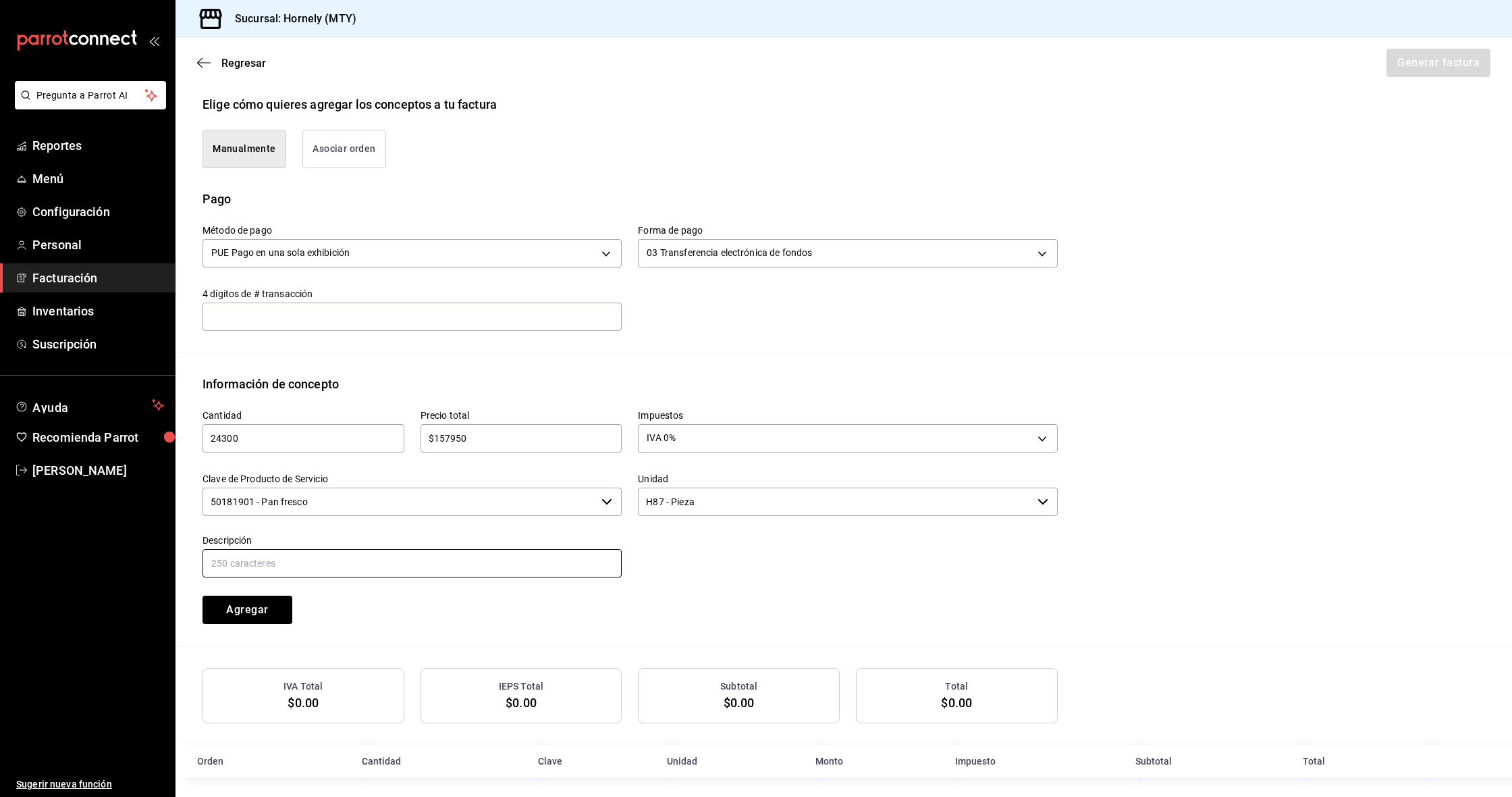
click at [391, 567] on input "text" at bounding box center [412, 563] width 419 height 28
type input "[PERSON_NAME]"
click at [273, 609] on button "Agregar" at bounding box center [247, 609] width 90 height 28
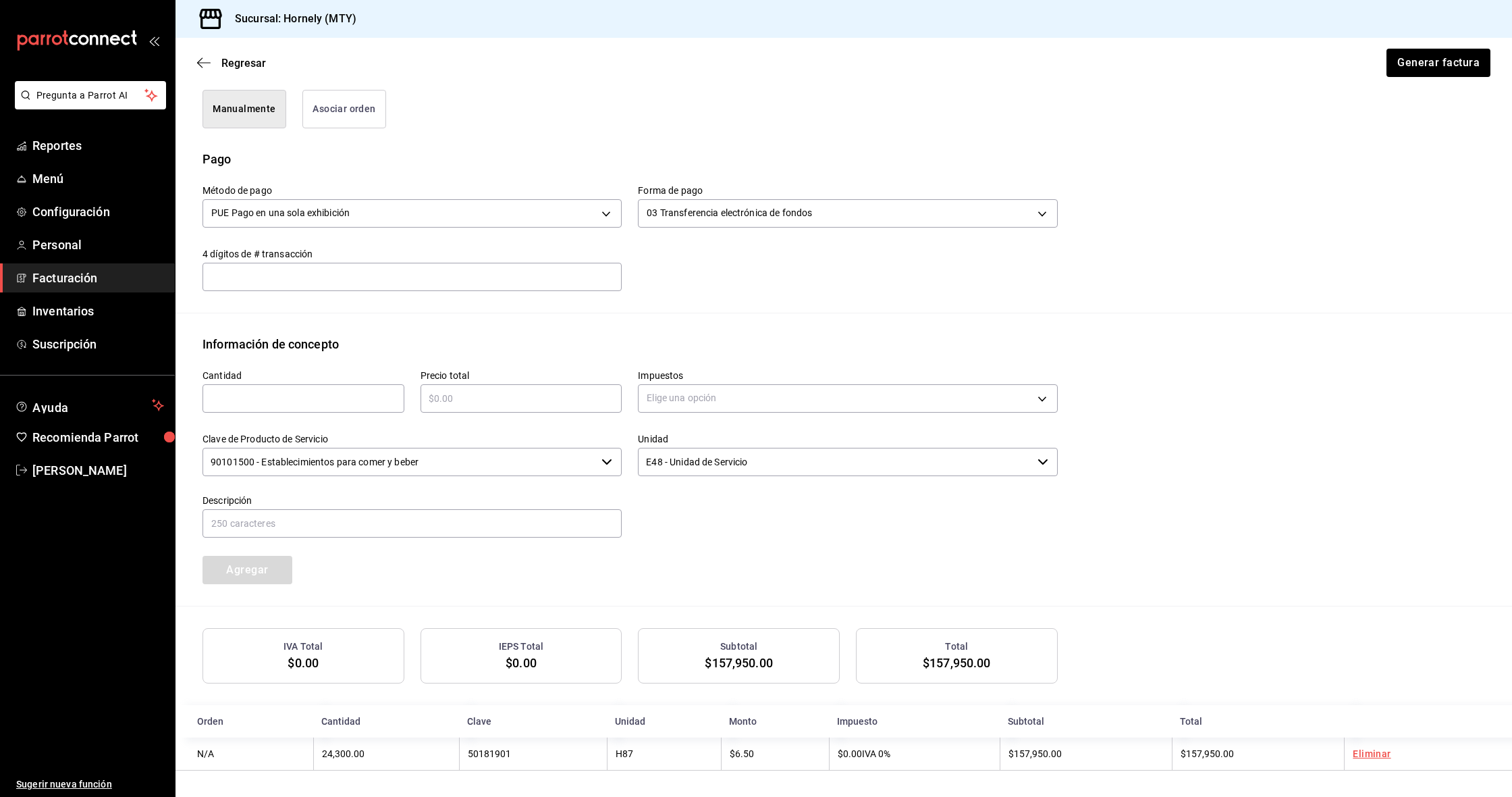
scroll to position [0, 0]
click at [344, 399] on input "text" at bounding box center [303, 398] width 202 height 16
drag, startPoint x: 592, startPoint y: 401, endPoint x: 595, endPoint y: 365, distance: 36.1
click at [592, 400] on input "text" at bounding box center [521, 398] width 202 height 16
click at [326, 399] on input "200" at bounding box center [303, 398] width 202 height 16
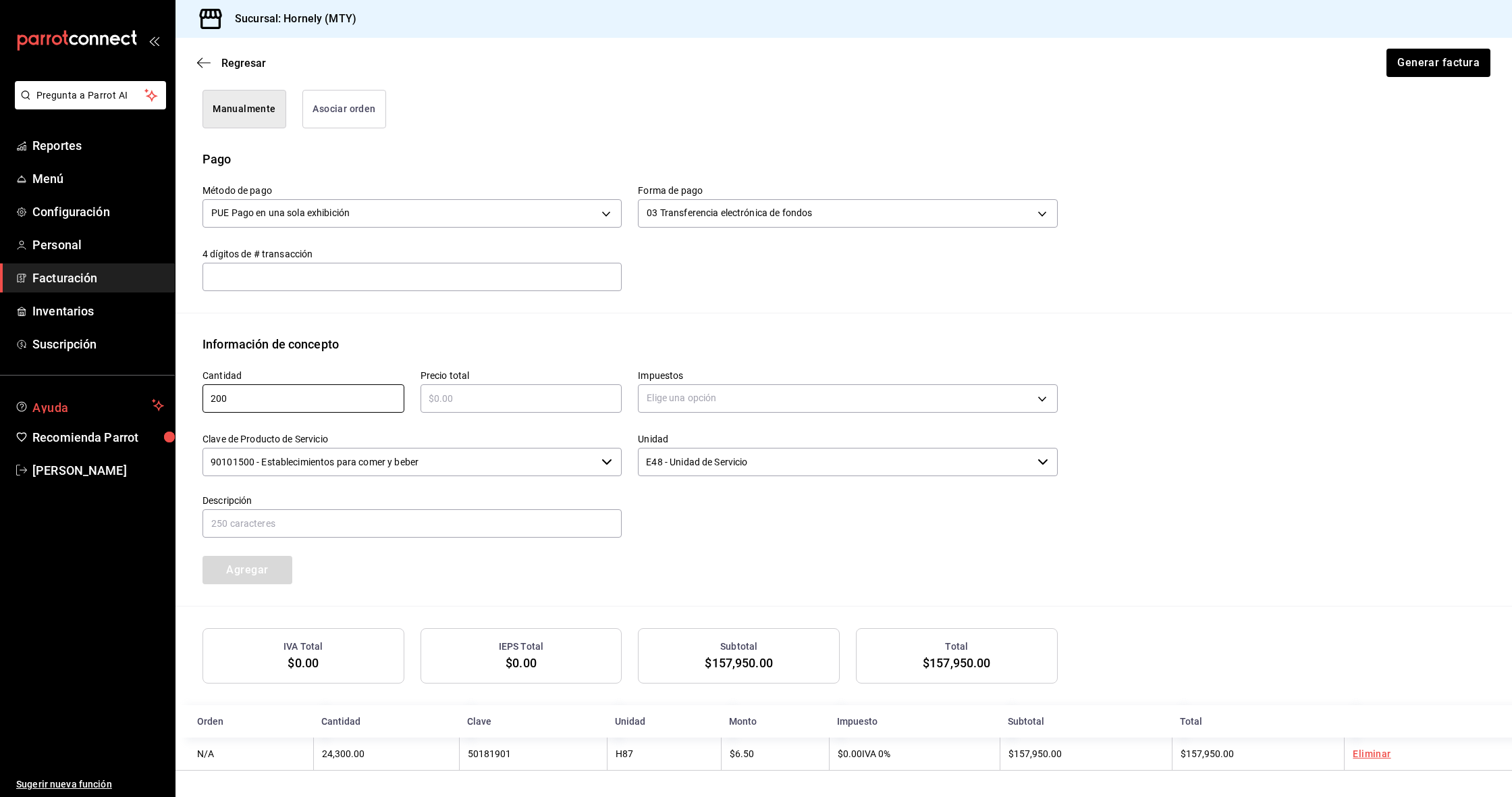
drag, startPoint x: 325, startPoint y: 399, endPoint x: 164, endPoint y: 396, distance: 161.0
click at [164, 396] on div "Pregunta a Parrot AI Reportes Menú Configuración Personal Facturación Inventari…" at bounding box center [756, 398] width 1512 height 797
type input "7"
type input "275"
type input "$6325"
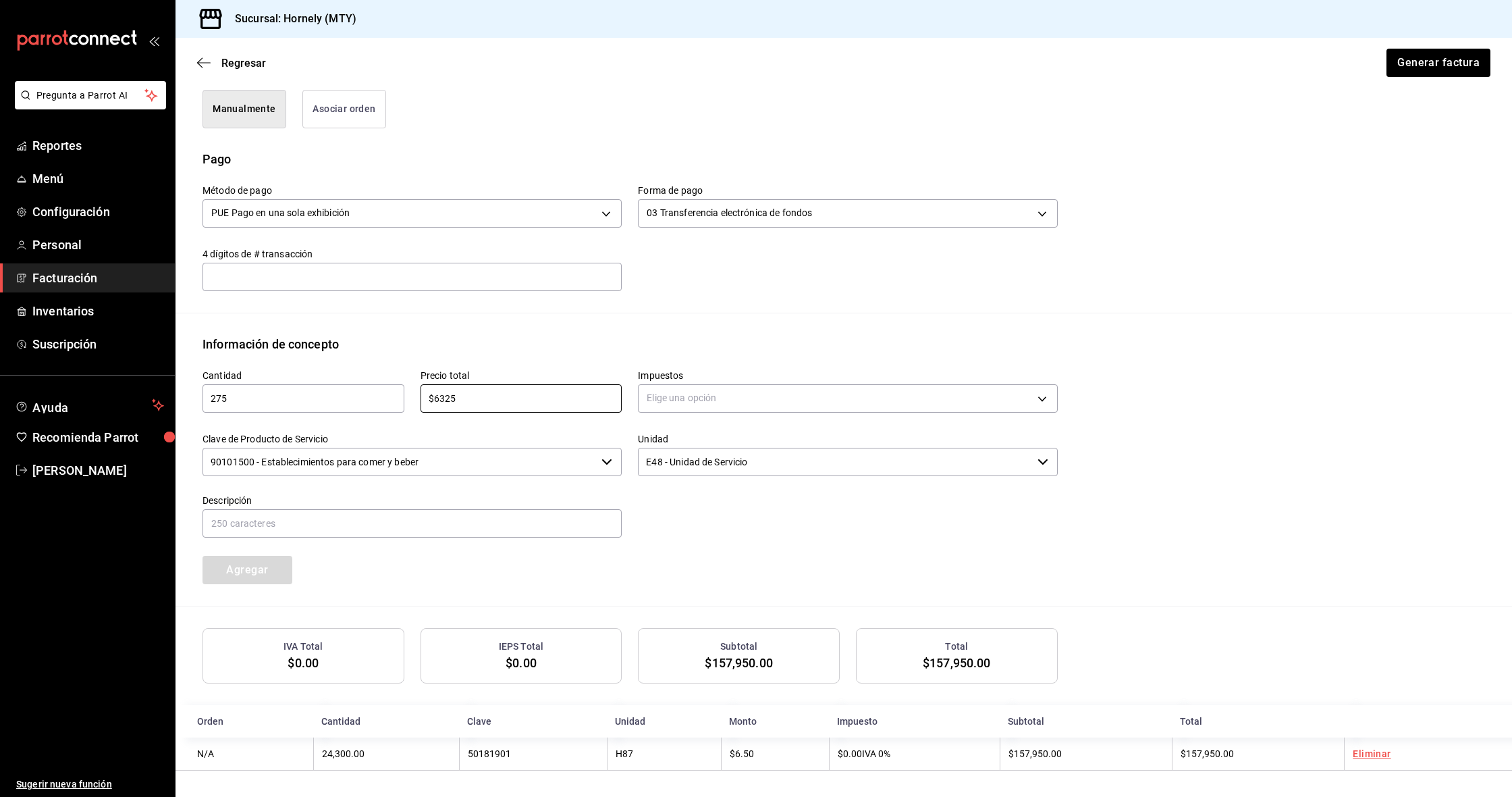
click at [633, 331] on div "Emisor Perfil fiscal HORNELY PAN Y PASTELES Tipo de comprobante Ingreso Recepto…" at bounding box center [843, 258] width 1337 height 1025
click at [715, 395] on body "Pregunta a Parrot AI Reportes Menú Configuración Personal Facturación Inventari…" at bounding box center [756, 398] width 1512 height 797
click at [734, 467] on li "IVA 0%" at bounding box center [847, 462] width 418 height 22
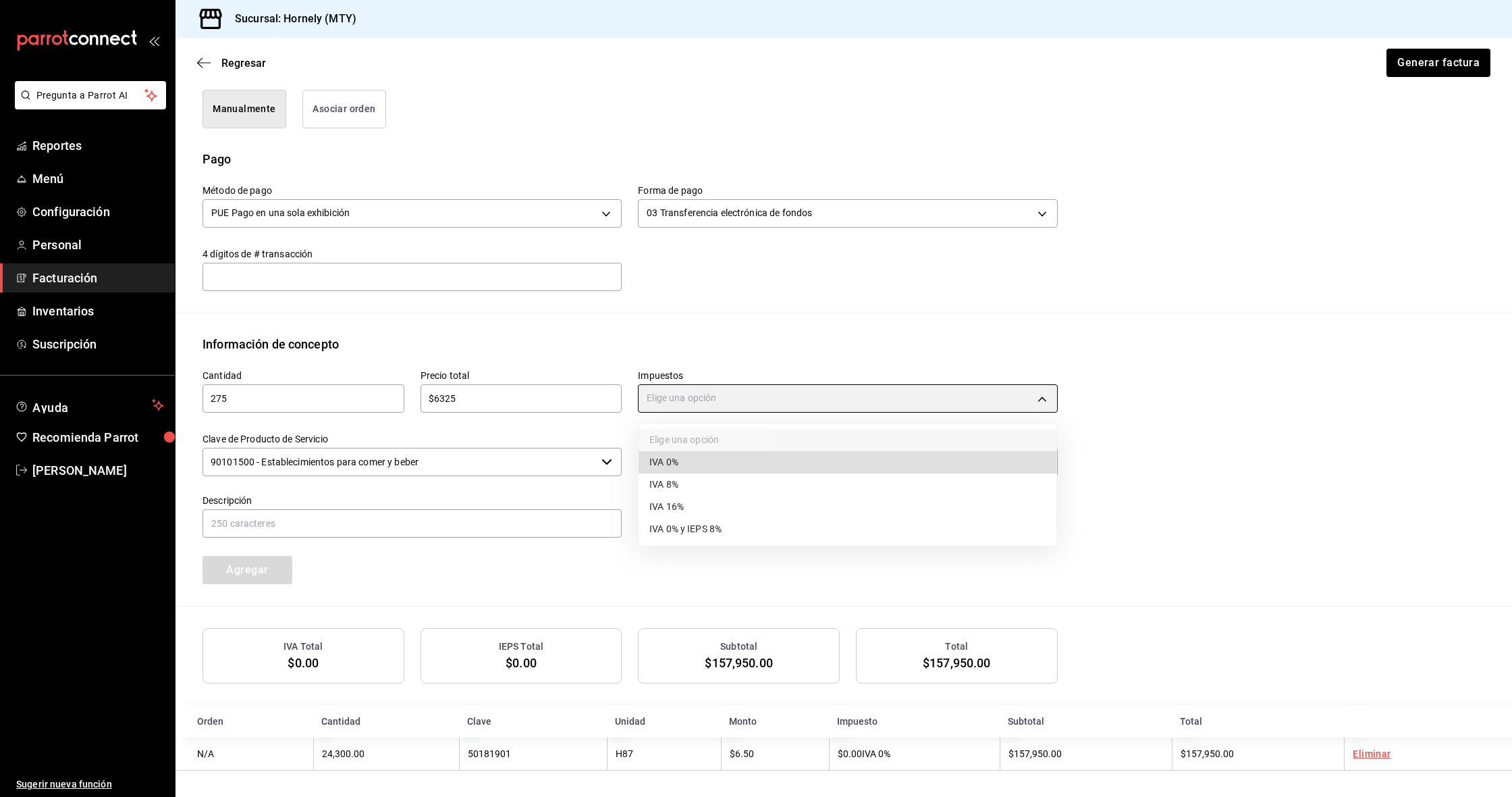
type input "IVA_0"
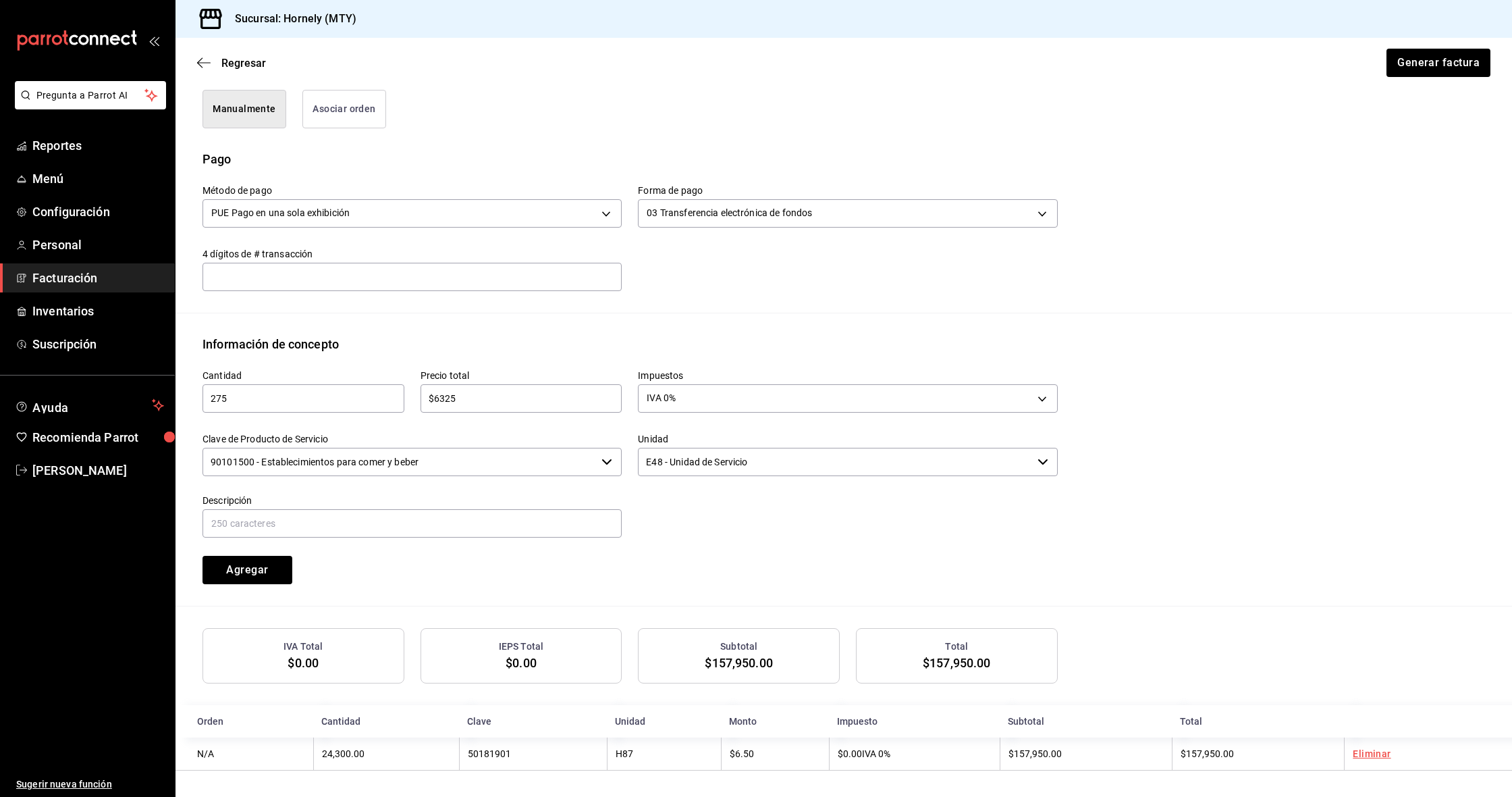
click at [446, 465] on input "90101500 - Establecimientos para comer y beber" at bounding box center [399, 461] width 393 height 28
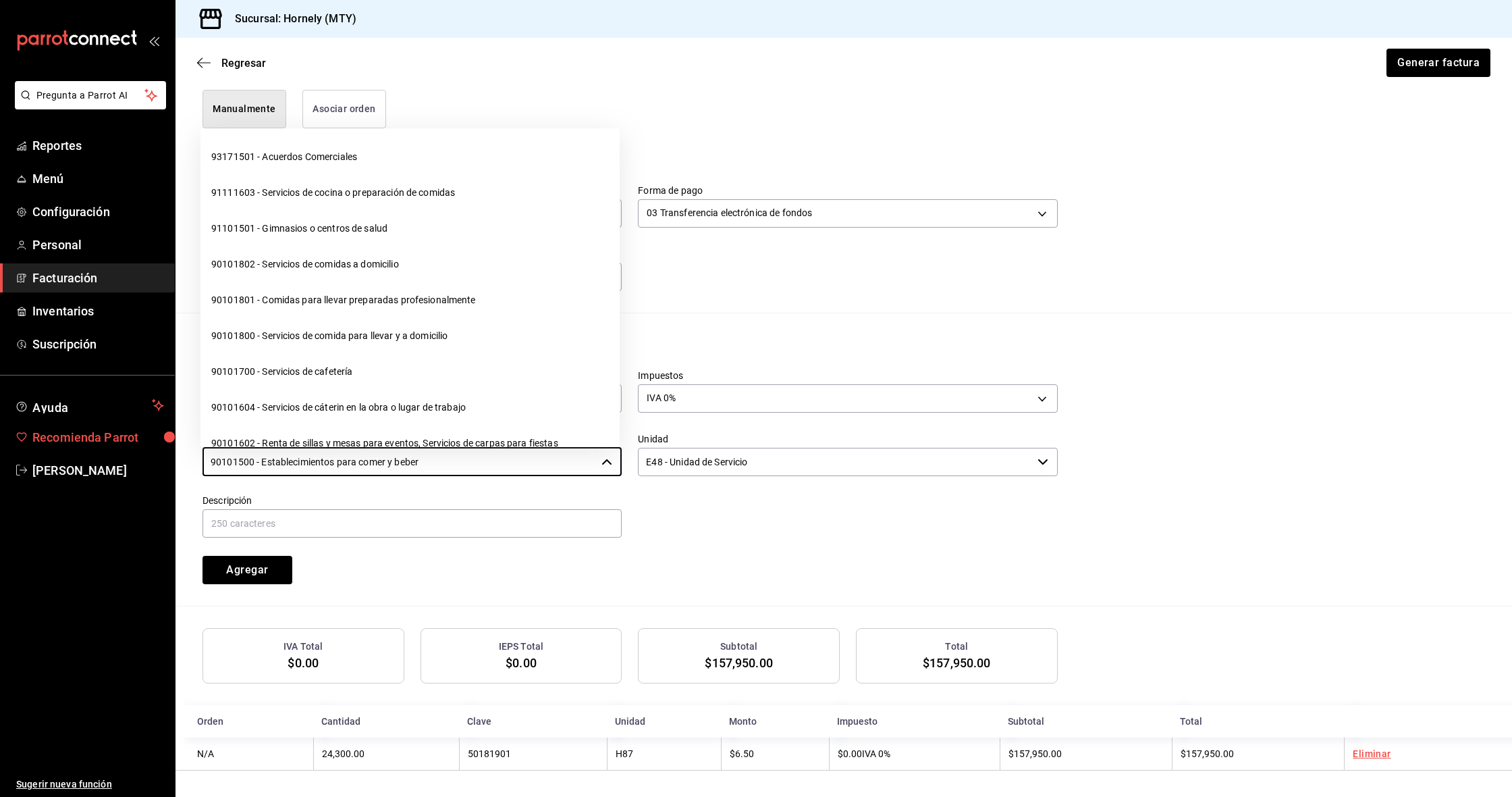
drag, startPoint x: 447, startPoint y: 463, endPoint x: 134, endPoint y: 441, distance: 313.8
click at [134, 441] on div "Pregunta a Parrot AI Reportes Menú Configuración Personal Facturación Inventari…" at bounding box center [756, 398] width 1512 height 797
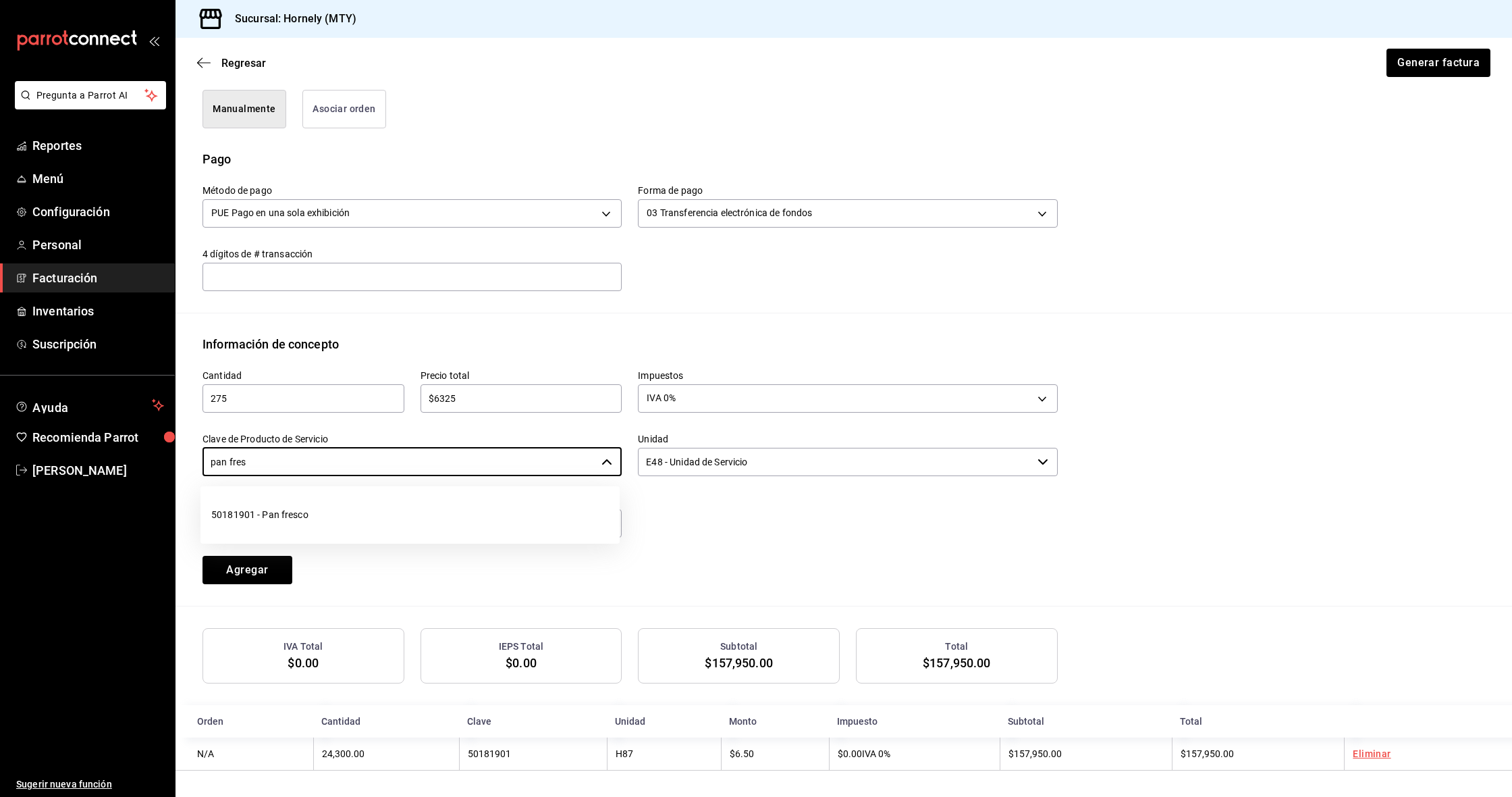
drag, startPoint x: 506, startPoint y: 518, endPoint x: 598, endPoint y: 479, distance: 99.9
click at [506, 518] on li "50181901 - Pan fresco" at bounding box center [410, 515] width 419 height 36
type input "50181901 - Pan fresco"
click at [762, 456] on input "E48 - Unidad de Servicio" at bounding box center [835, 461] width 393 height 28
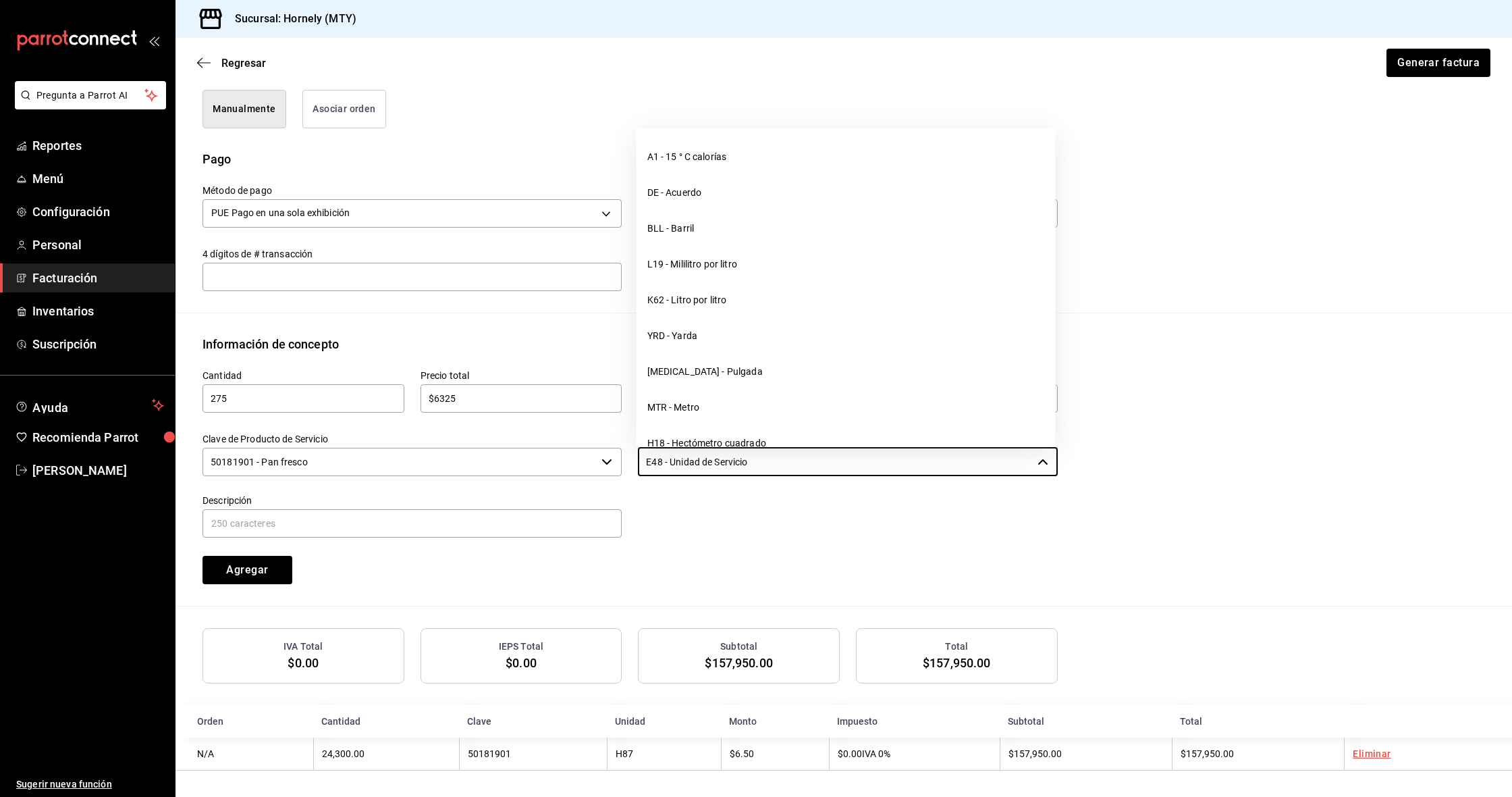
drag, startPoint x: 773, startPoint y: 459, endPoint x: 594, endPoint y: 437, distance: 180.3
click at [594, 437] on div "Cantidad 275 ​ Precio total $6325 ​ Impuestos IVA 0% IVA_0 Clave de Producto de…" at bounding box center [622, 468] width 871 height 231
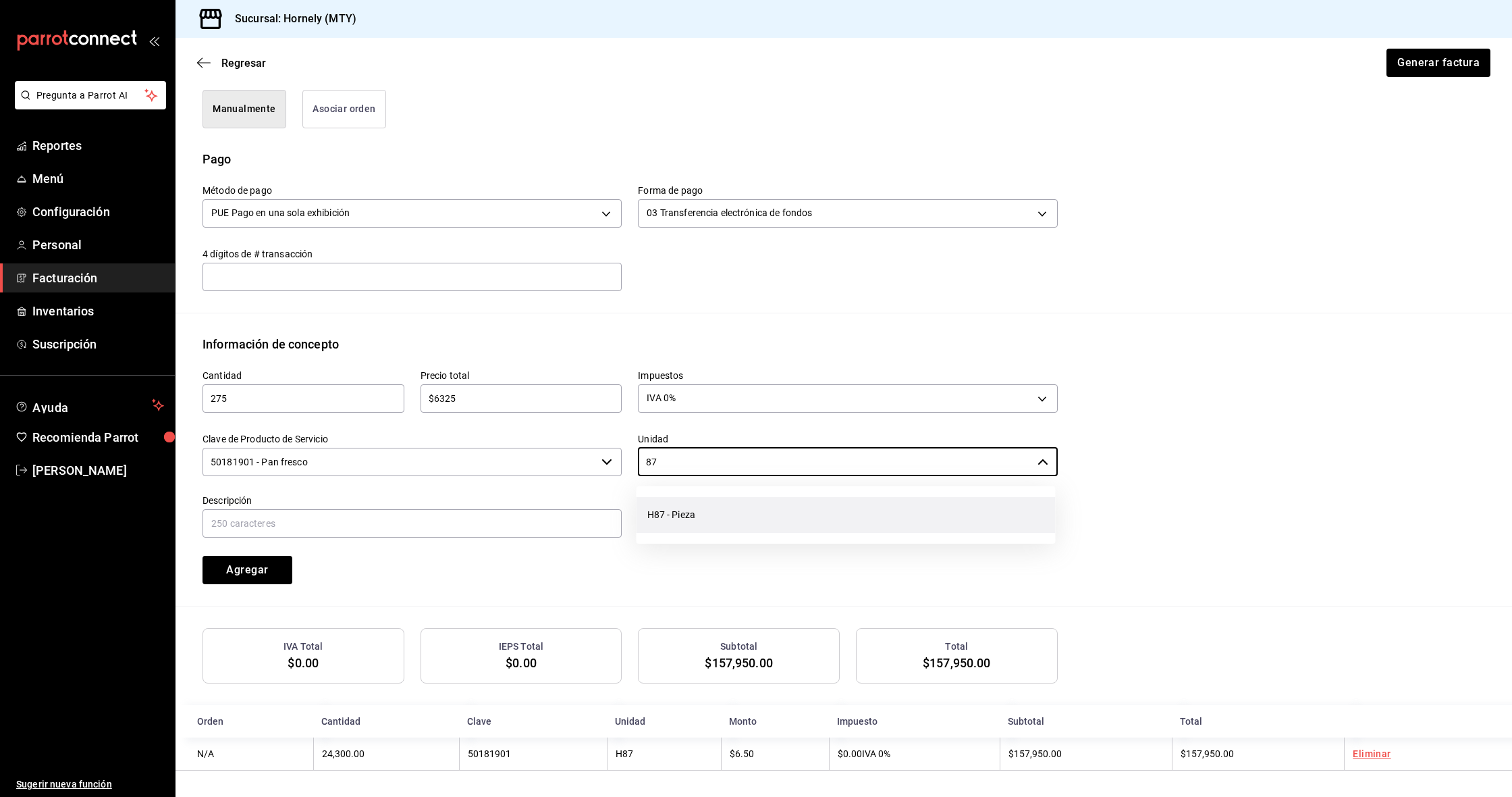
click at [674, 507] on li "H87 - Pieza" at bounding box center [846, 515] width 419 height 36
type input "H87 - Pieza"
click at [525, 526] on input "text" at bounding box center [412, 523] width 419 height 28
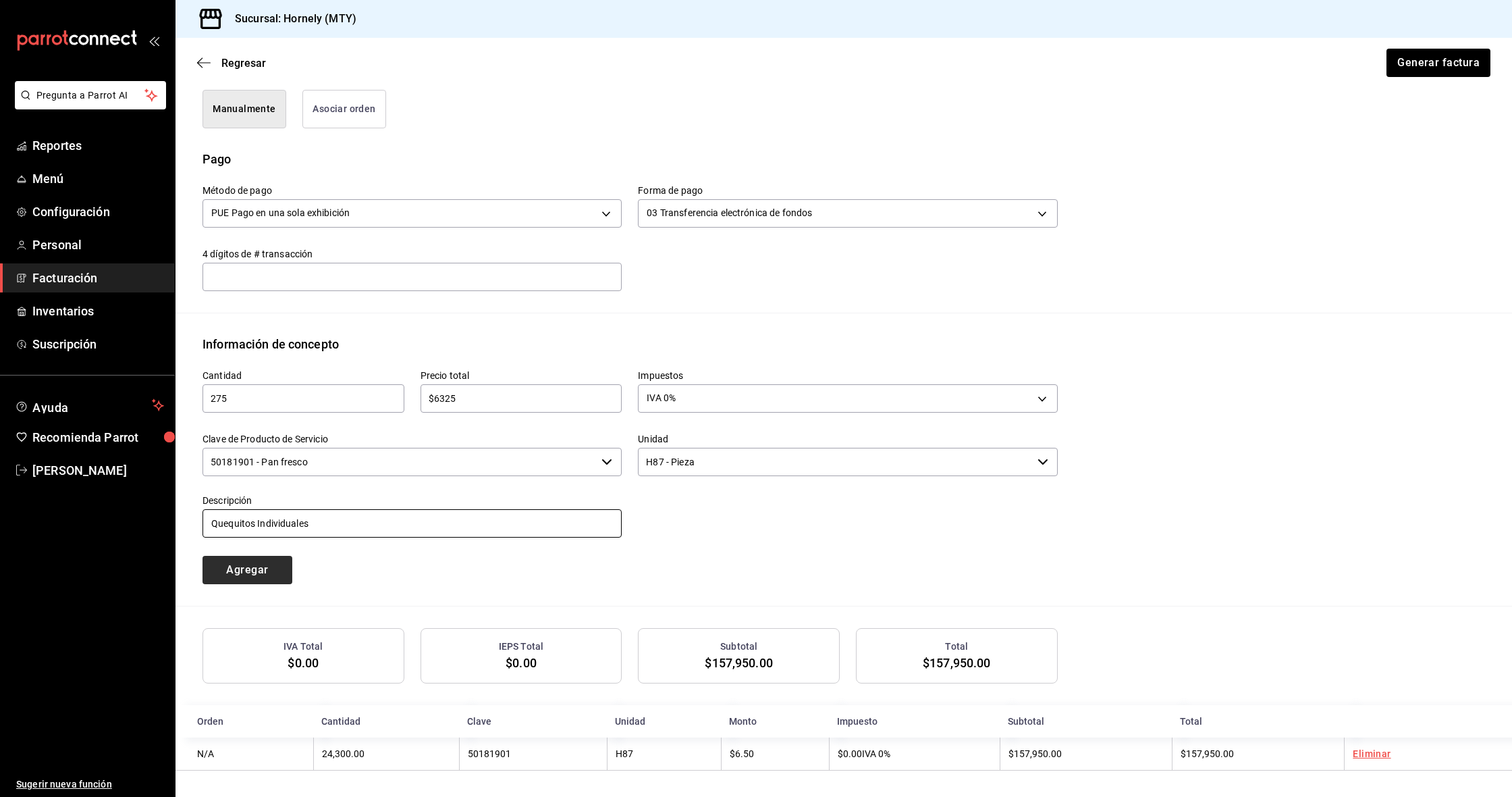
type input "Quequitos Individuales"
click at [271, 566] on button "Agregar" at bounding box center [247, 569] width 90 height 28
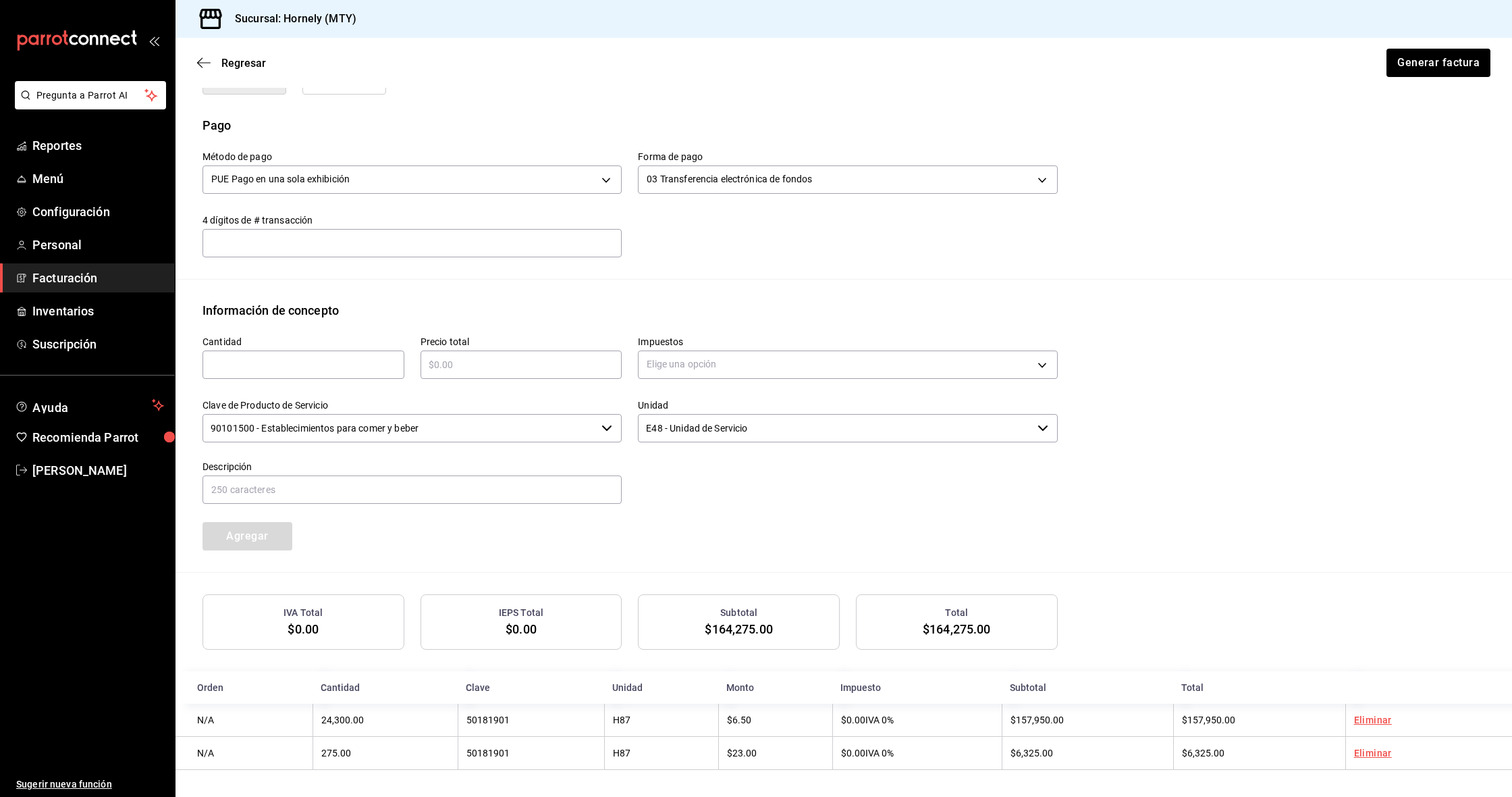
scroll to position [386, 0]
click at [1222, 501] on div "Cantidad ​ Precio total ​ Impuestos Elige una opción Clave de Producto de Servi…" at bounding box center [844, 447] width 1283 height 252
click at [1473, 60] on button "Generar factura" at bounding box center [1437, 63] width 106 height 28
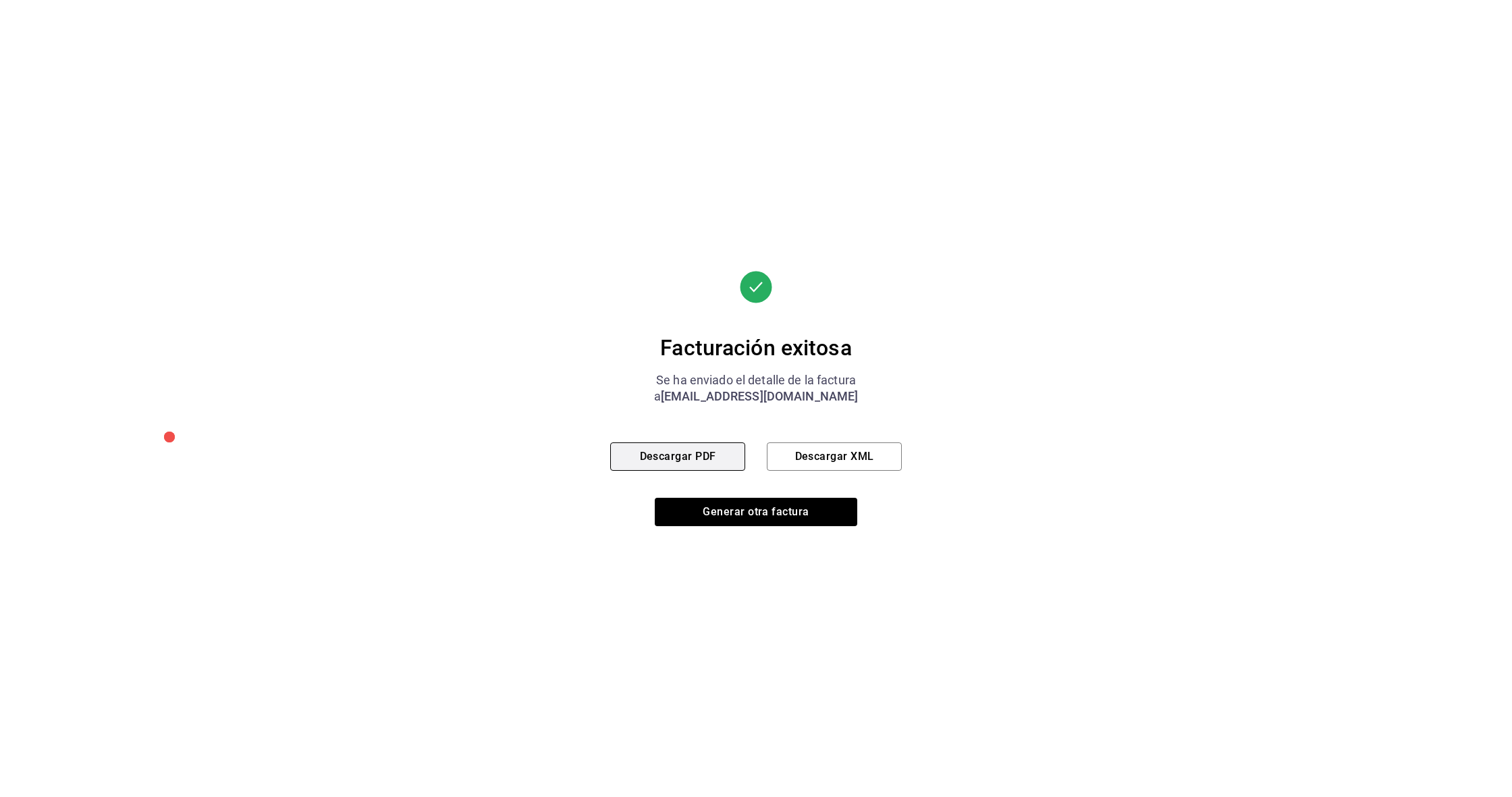
click at [689, 466] on button "Descargar PDF" at bounding box center [677, 456] width 135 height 28
